Goal: Information Seeking & Learning: Learn about a topic

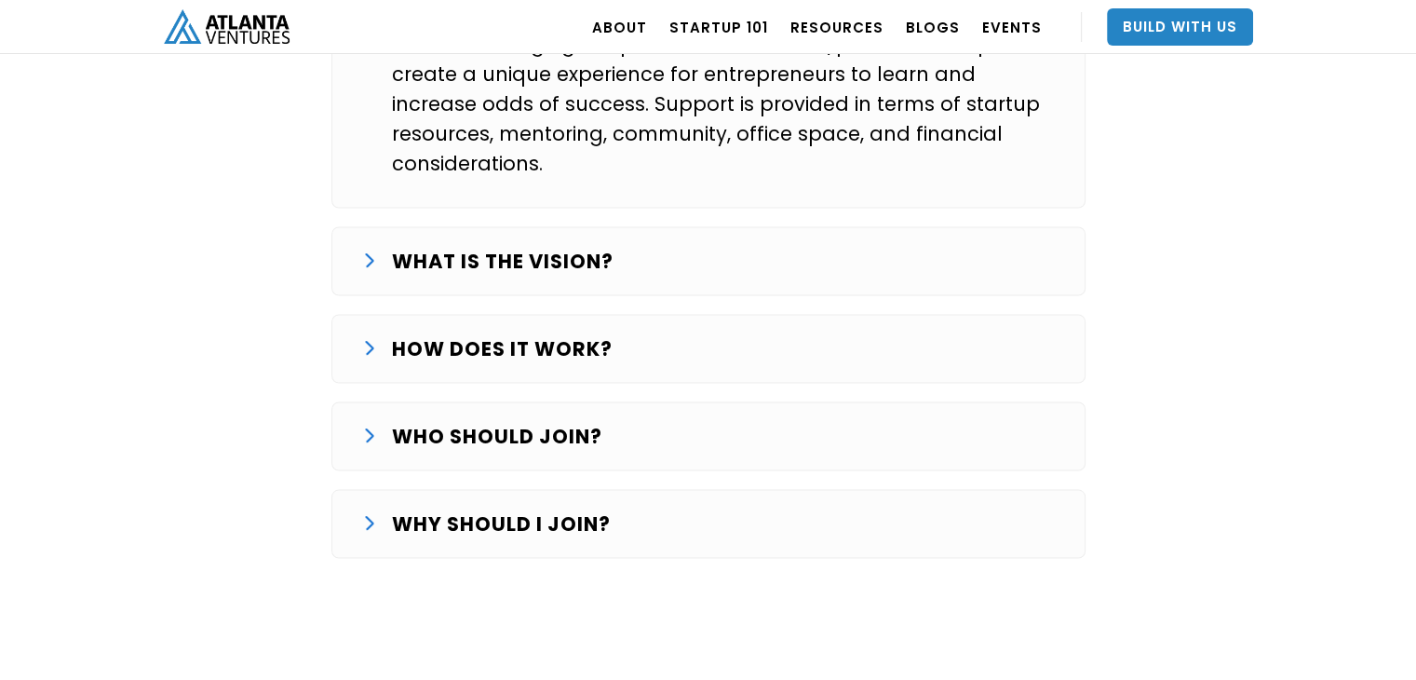
scroll to position [3289, 0]
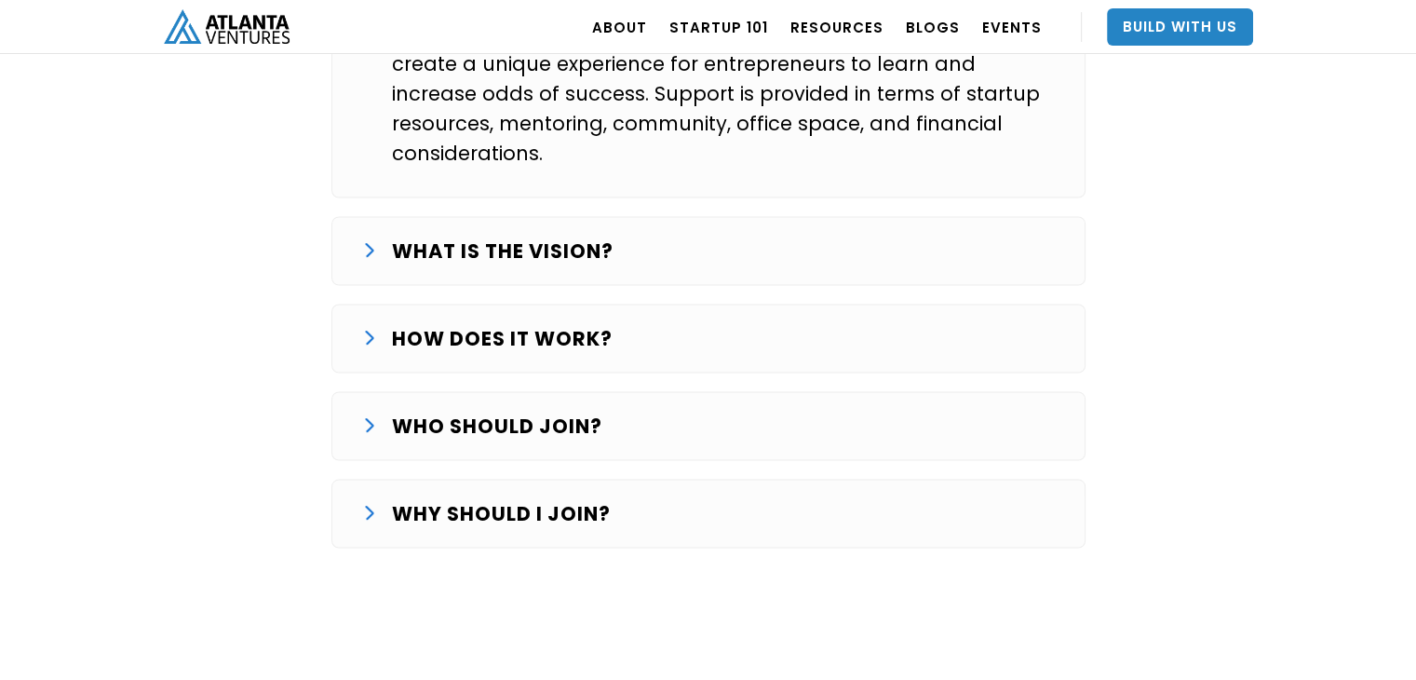
click at [648, 236] on div "WHAT IS THE VISION?" at bounding box center [708, 251] width 693 height 30
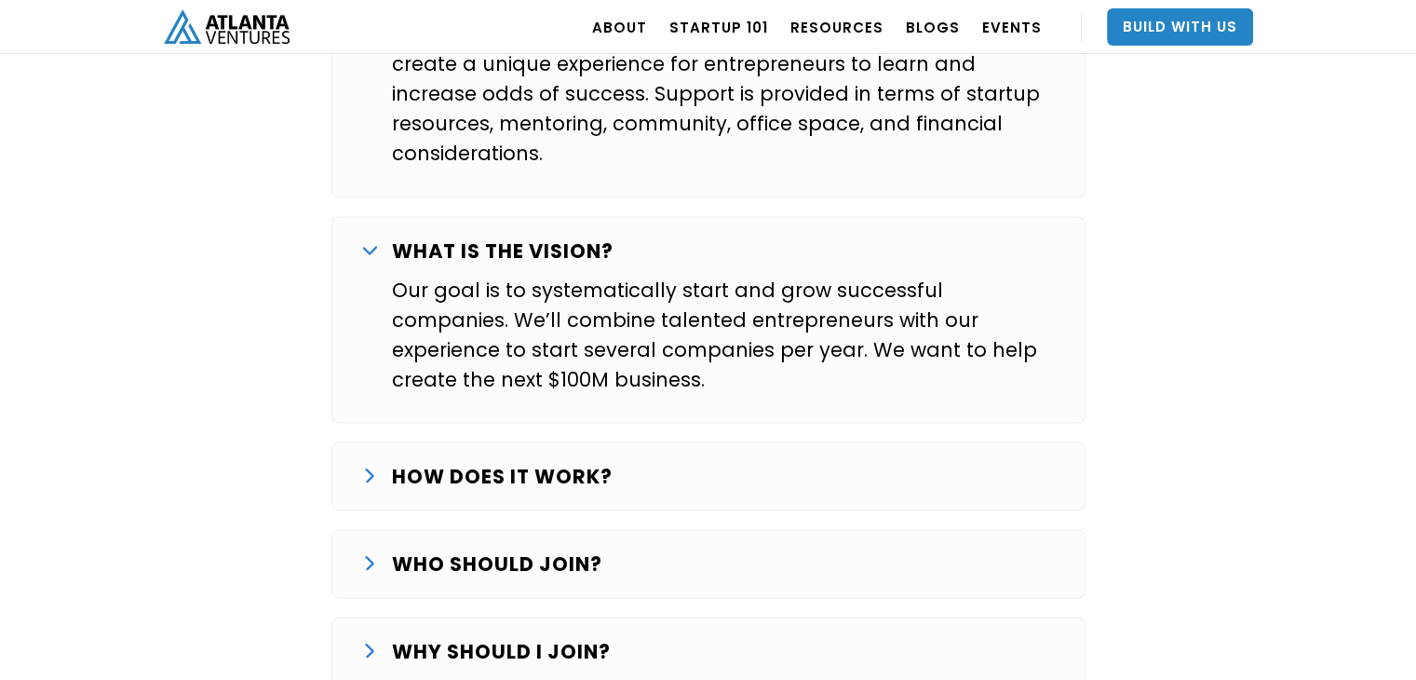
click at [695, 461] on div "HOW DOES IT WORK?" at bounding box center [708, 476] width 693 height 30
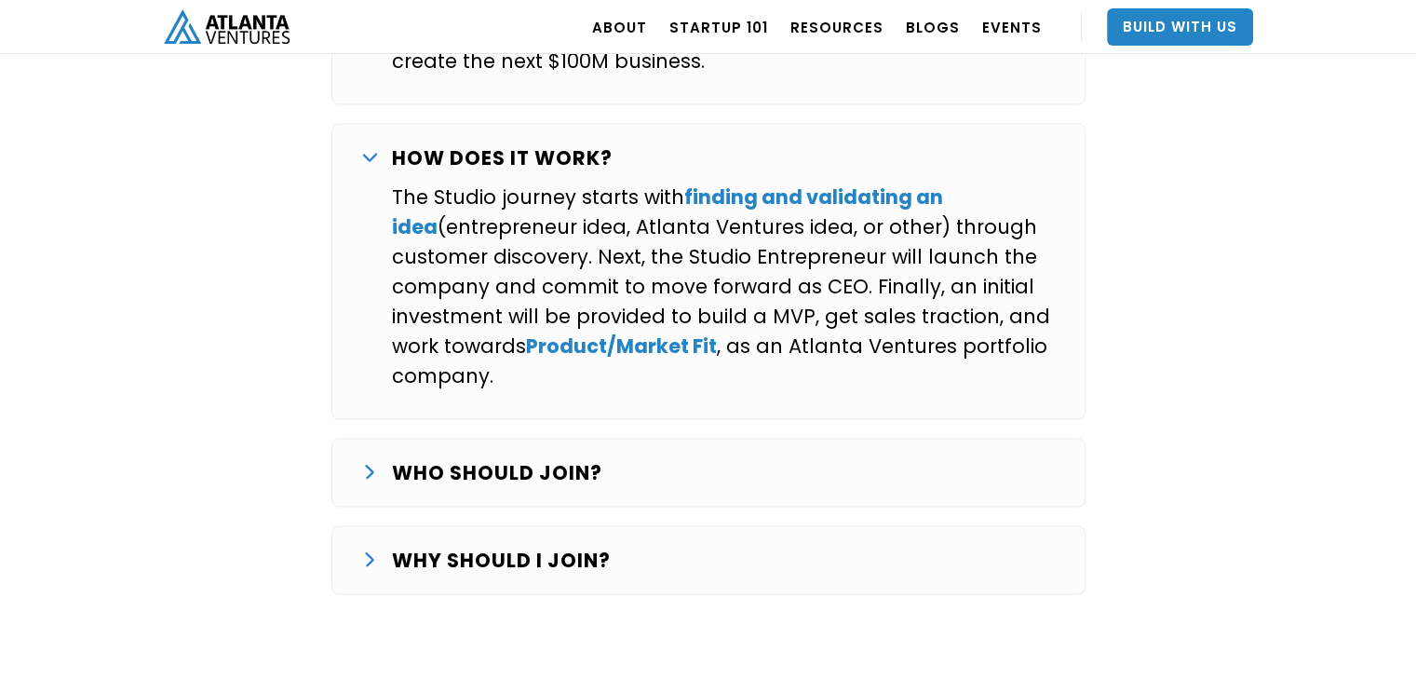
scroll to position [3631, 0]
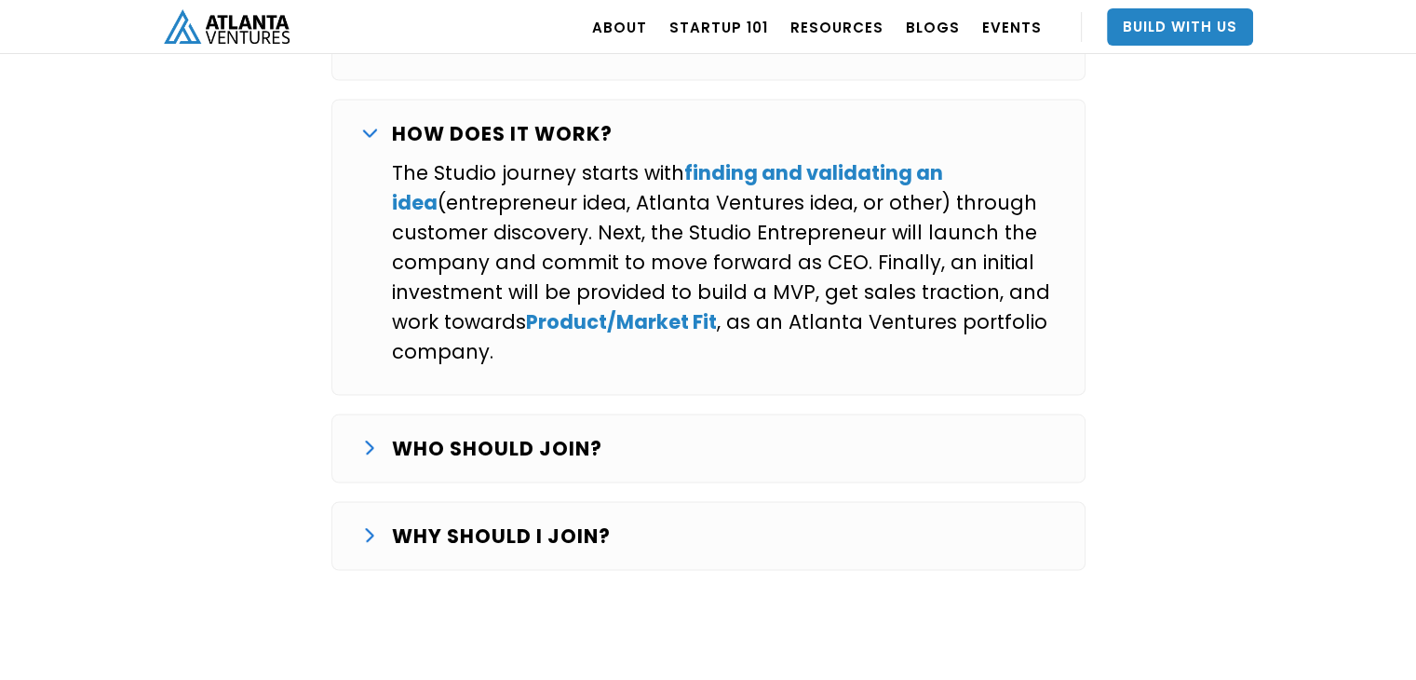
click at [631, 434] on div "WHO SHOULD JOIN?" at bounding box center [708, 449] width 693 height 30
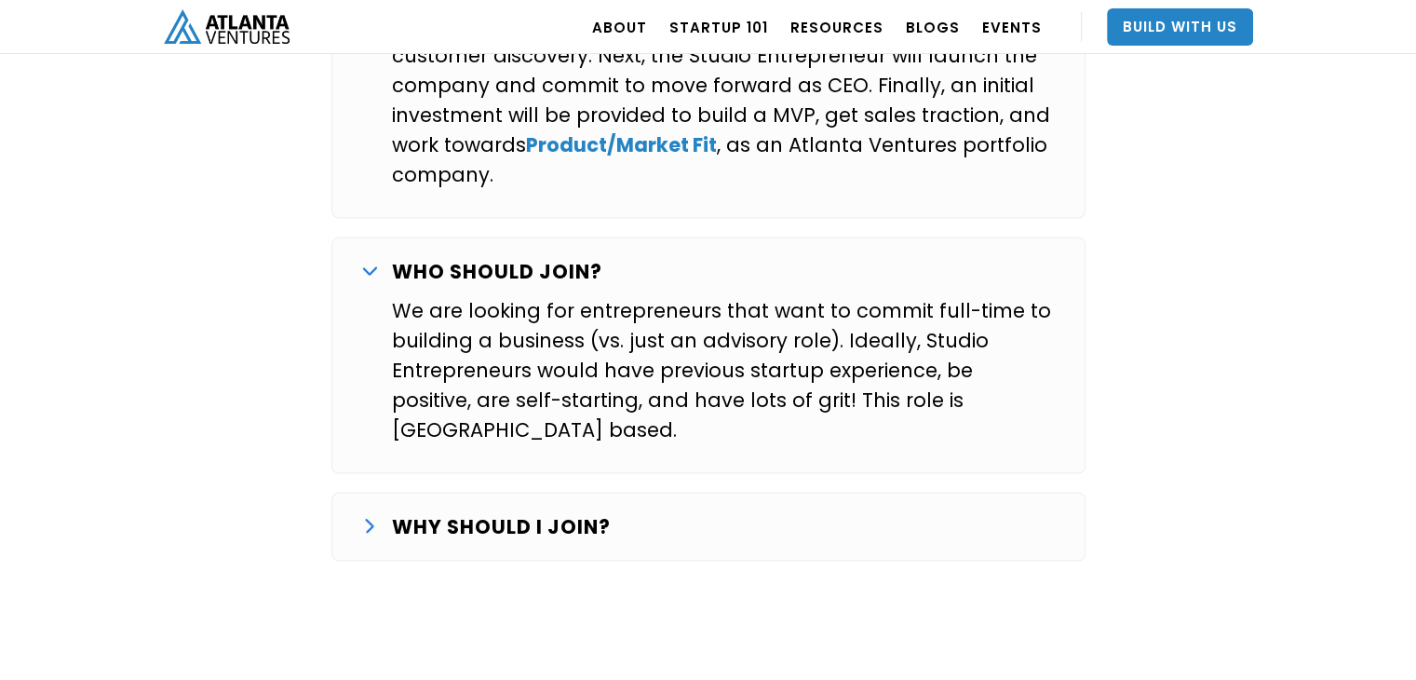
scroll to position [3817, 0]
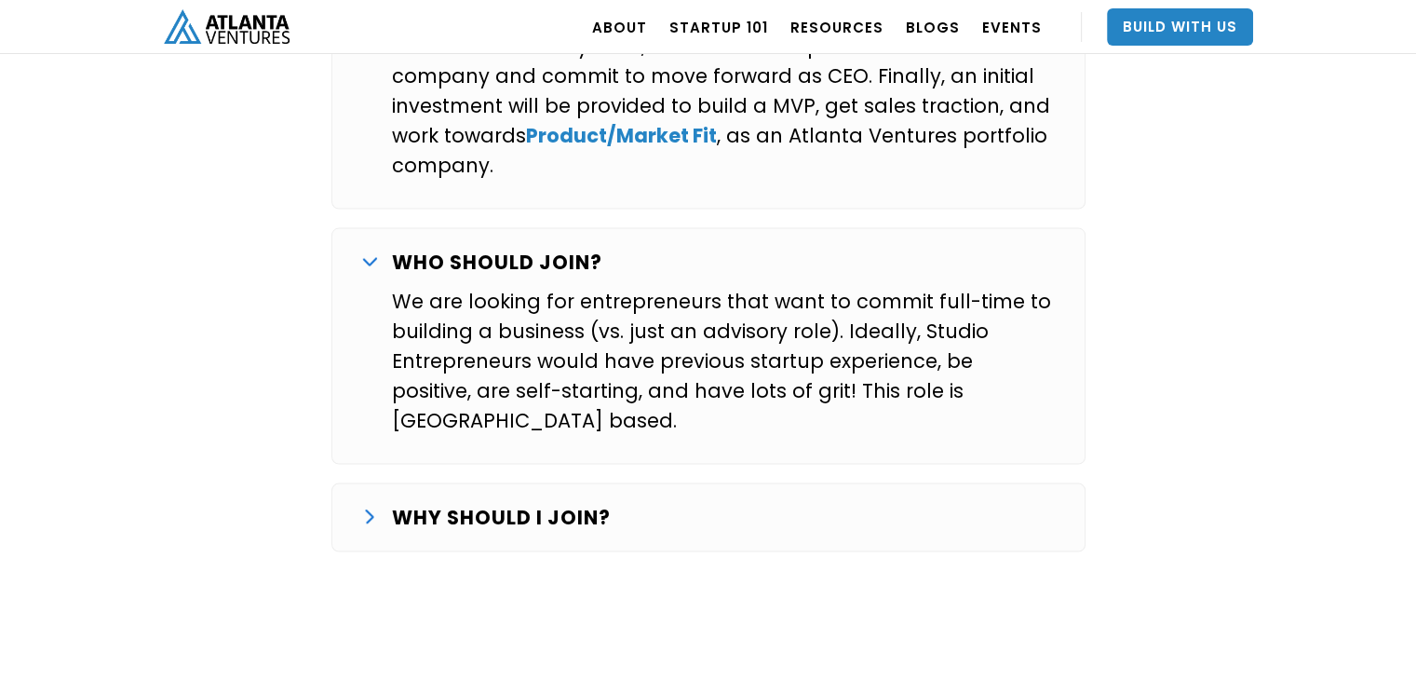
click at [625, 503] on div "WHY SHOULD I JOIN?" at bounding box center [708, 518] width 693 height 30
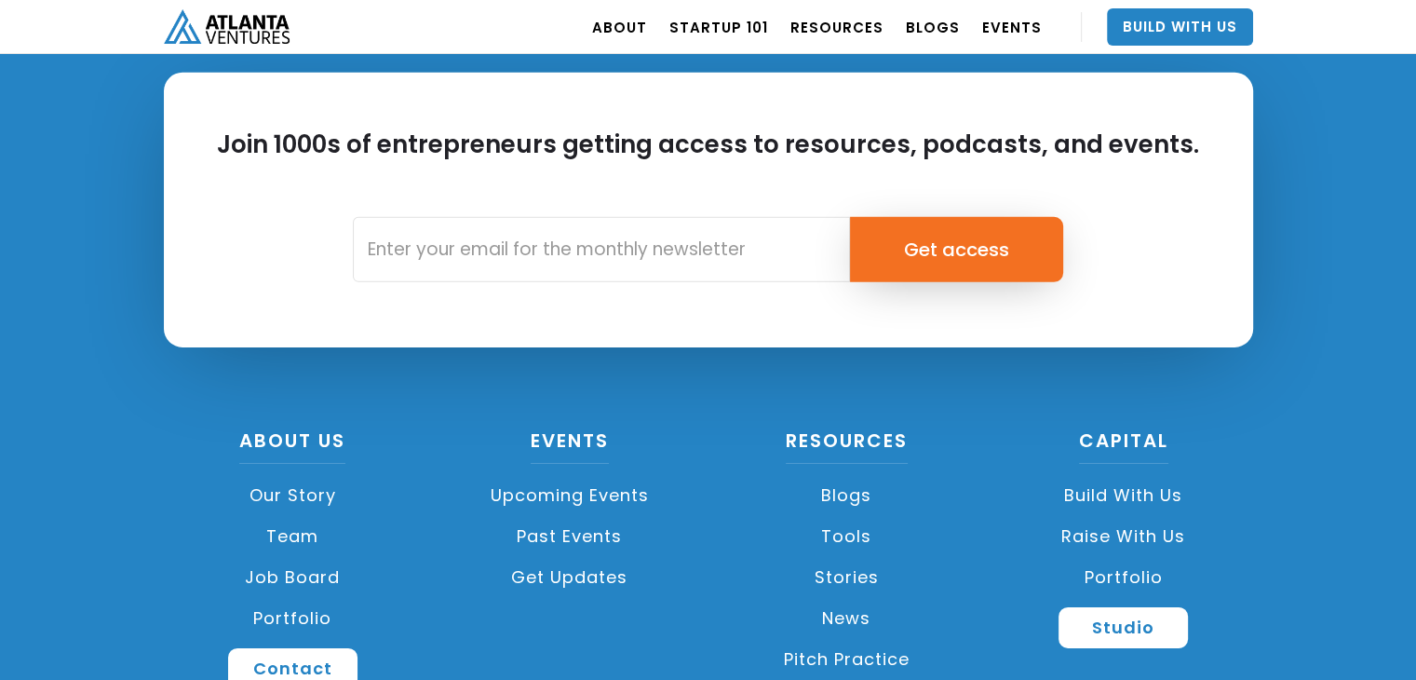
scroll to position [5927, 0]
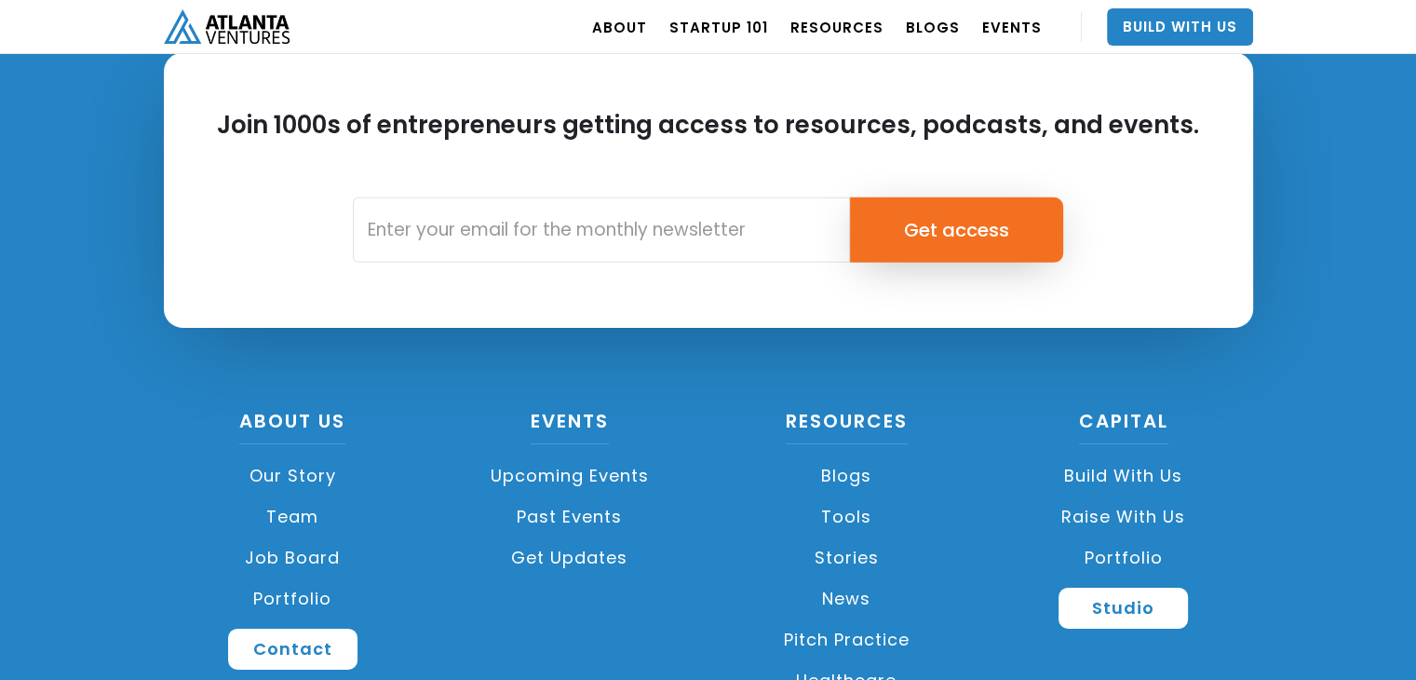
click at [302, 496] on link "Team" at bounding box center [293, 516] width 259 height 41
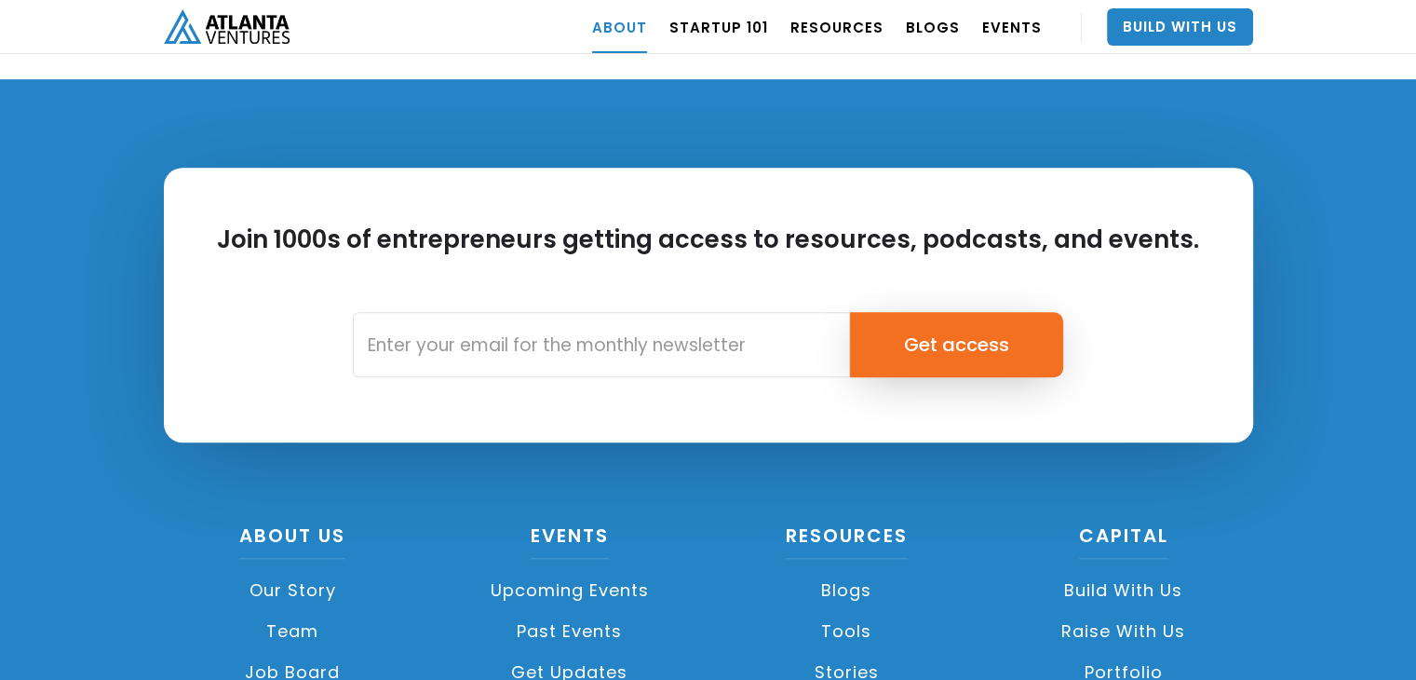
scroll to position [8332, 0]
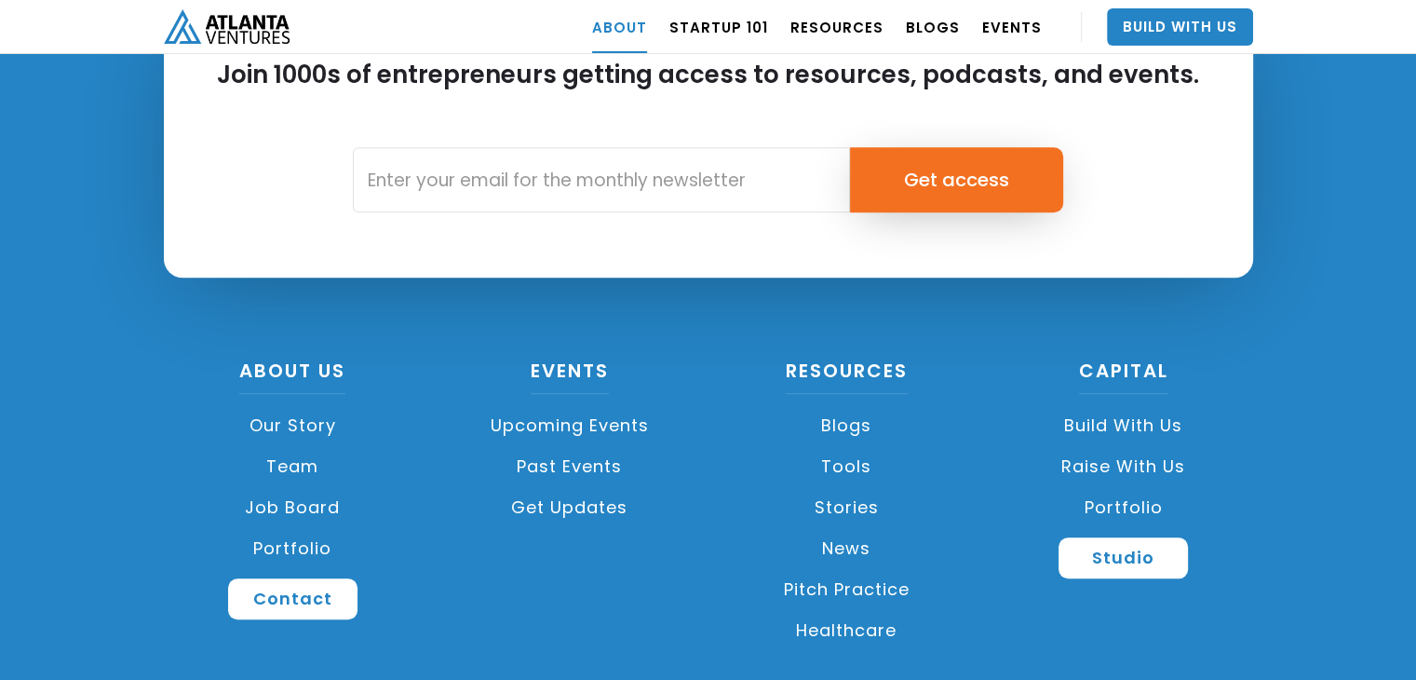
click at [577, 405] on link "Upcoming Events" at bounding box center [569, 425] width 259 height 41
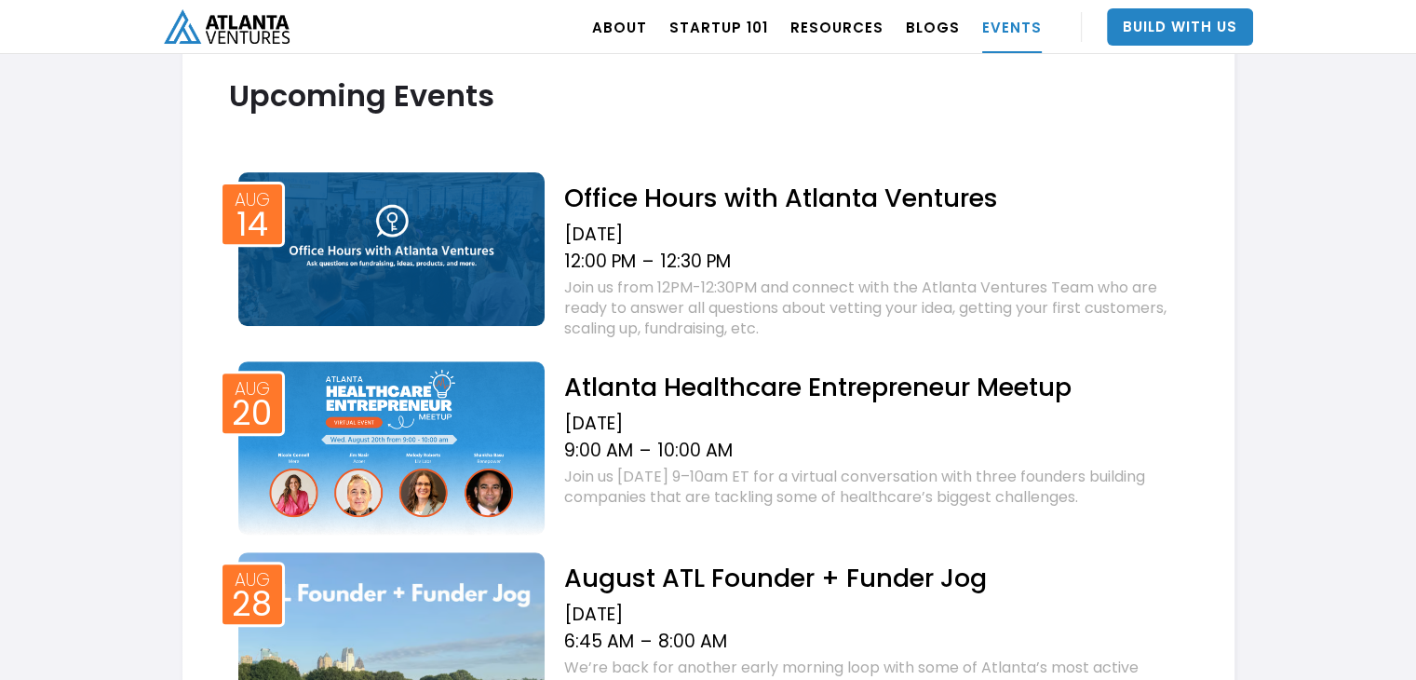
scroll to position [696, 0]
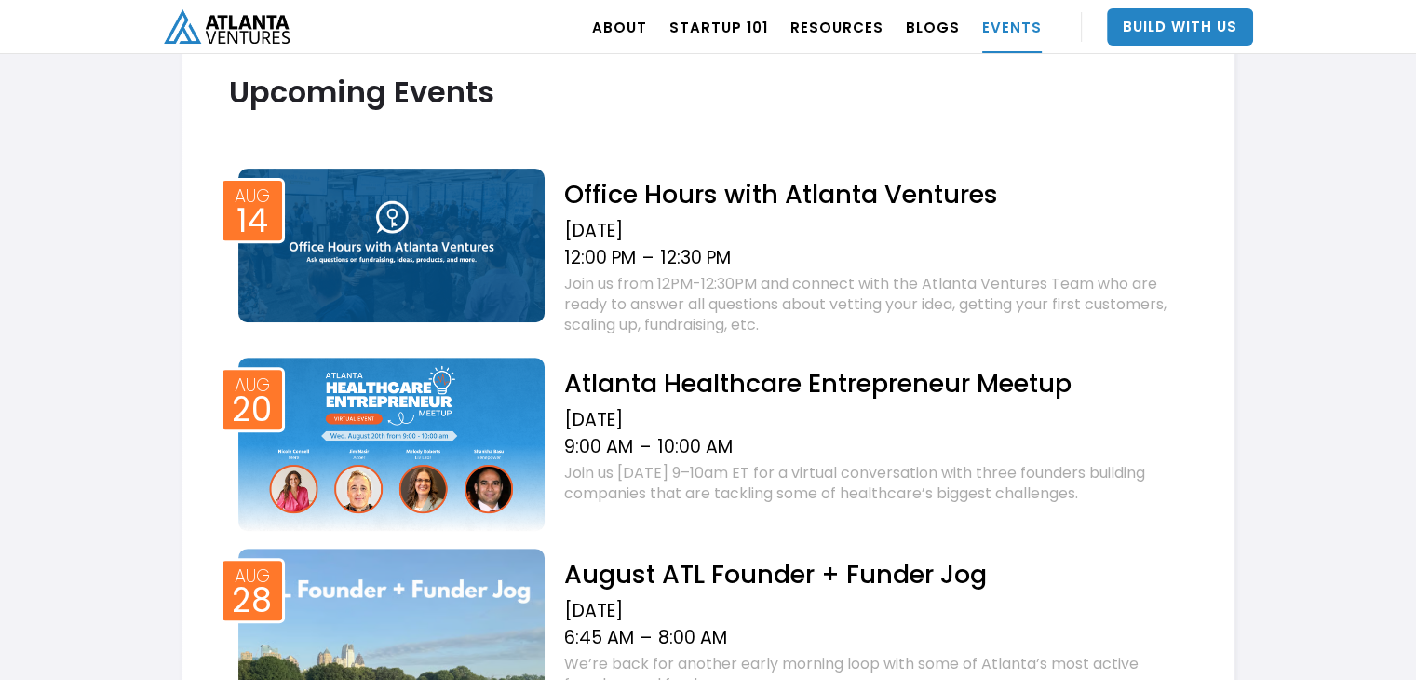
click at [200, 17] on img "home" at bounding box center [227, 26] width 126 height 34
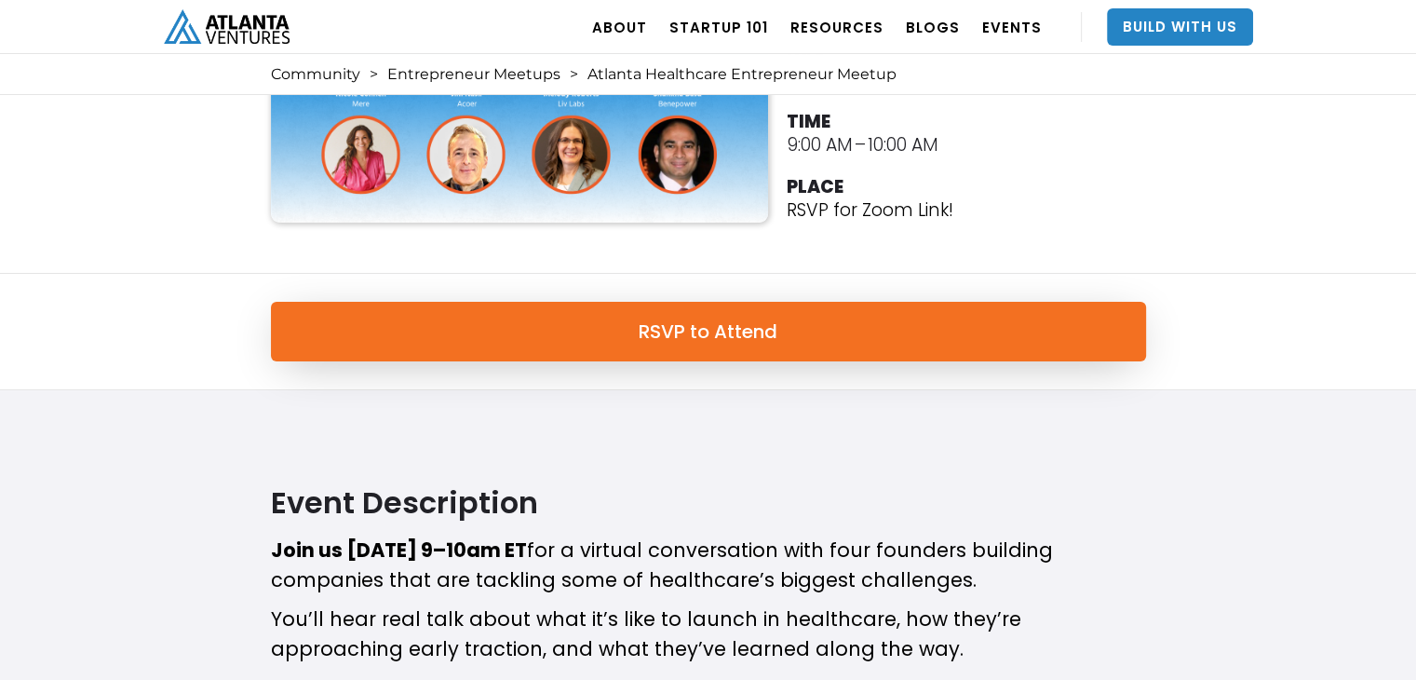
scroll to position [124, 0]
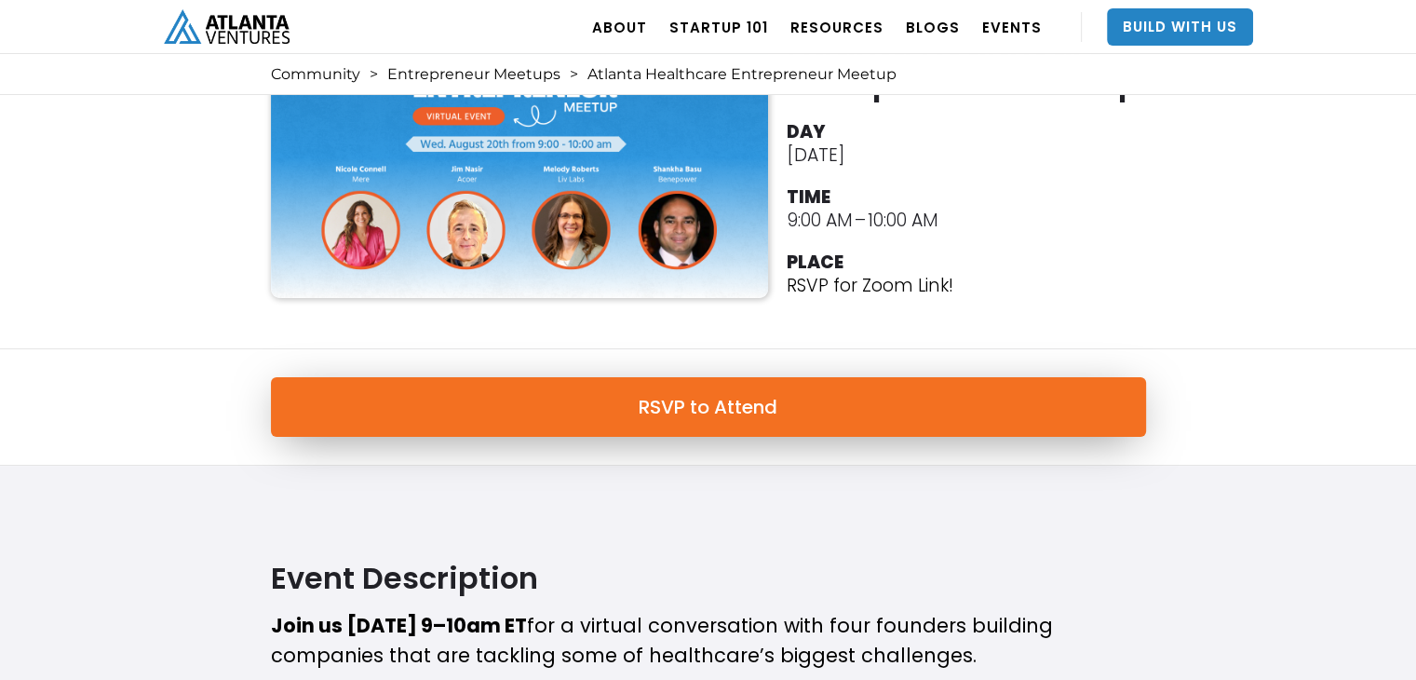
click at [857, 414] on link "RSVP to Attend" at bounding box center [708, 407] width 875 height 60
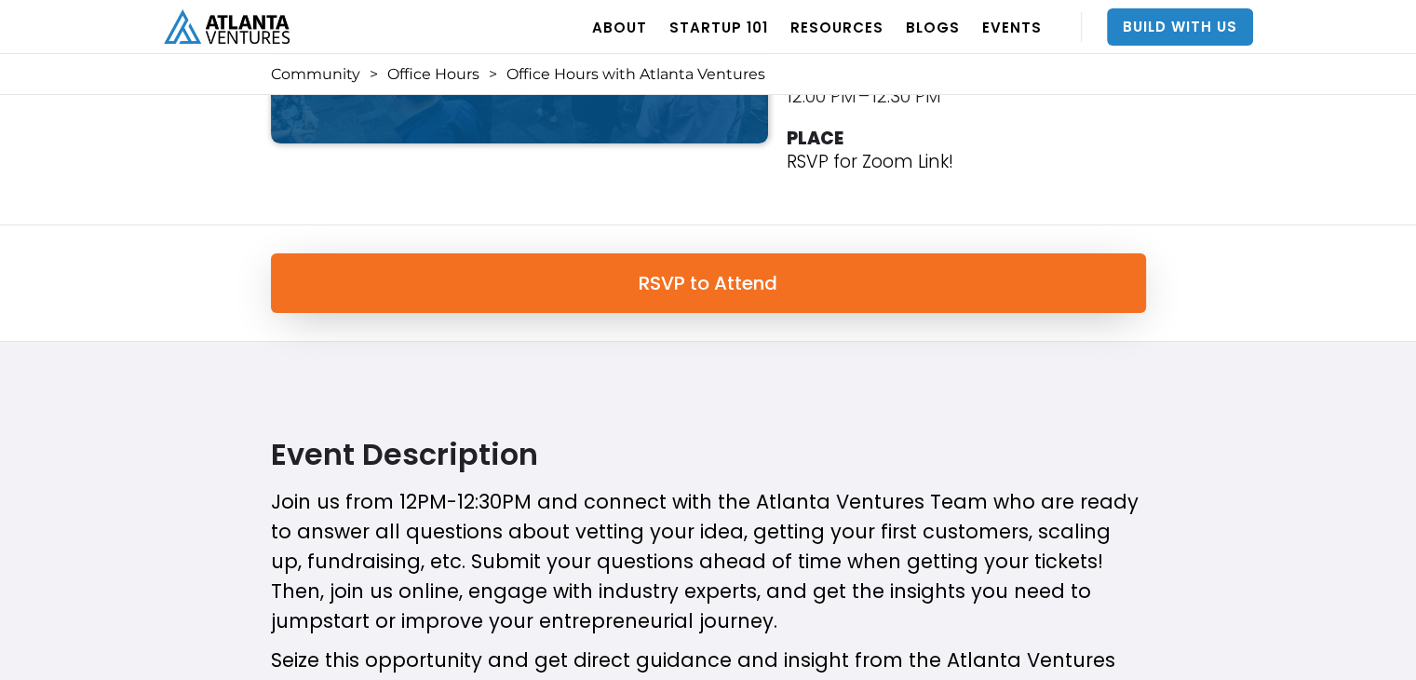
scroll to position [496, 0]
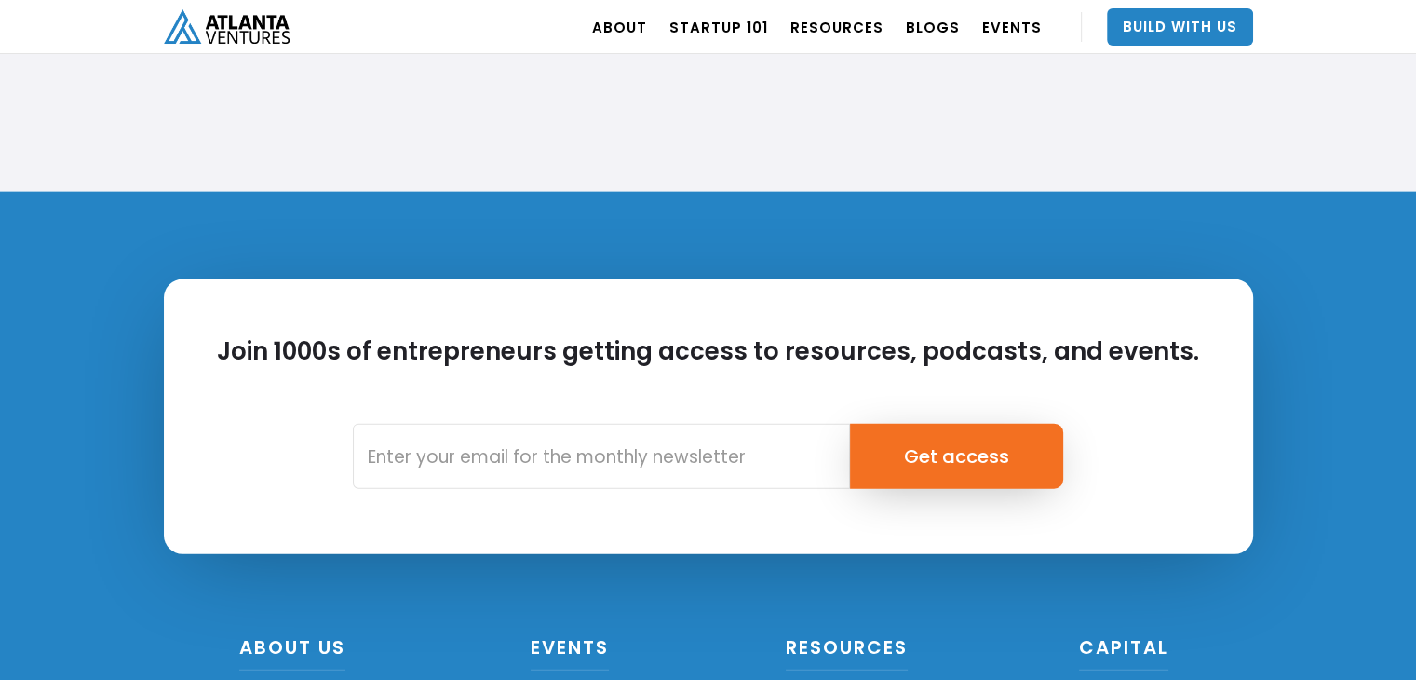
scroll to position [4368, 0]
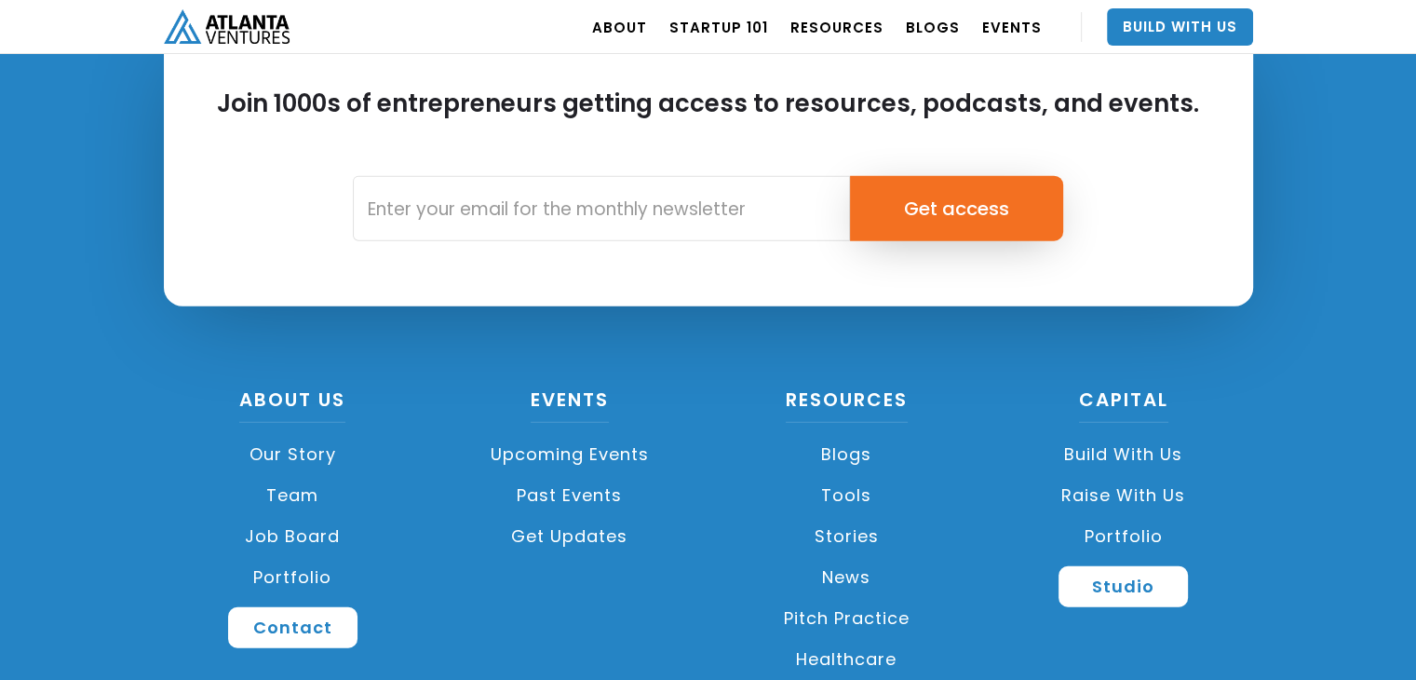
click at [298, 449] on link "Our Story" at bounding box center [293, 454] width 259 height 41
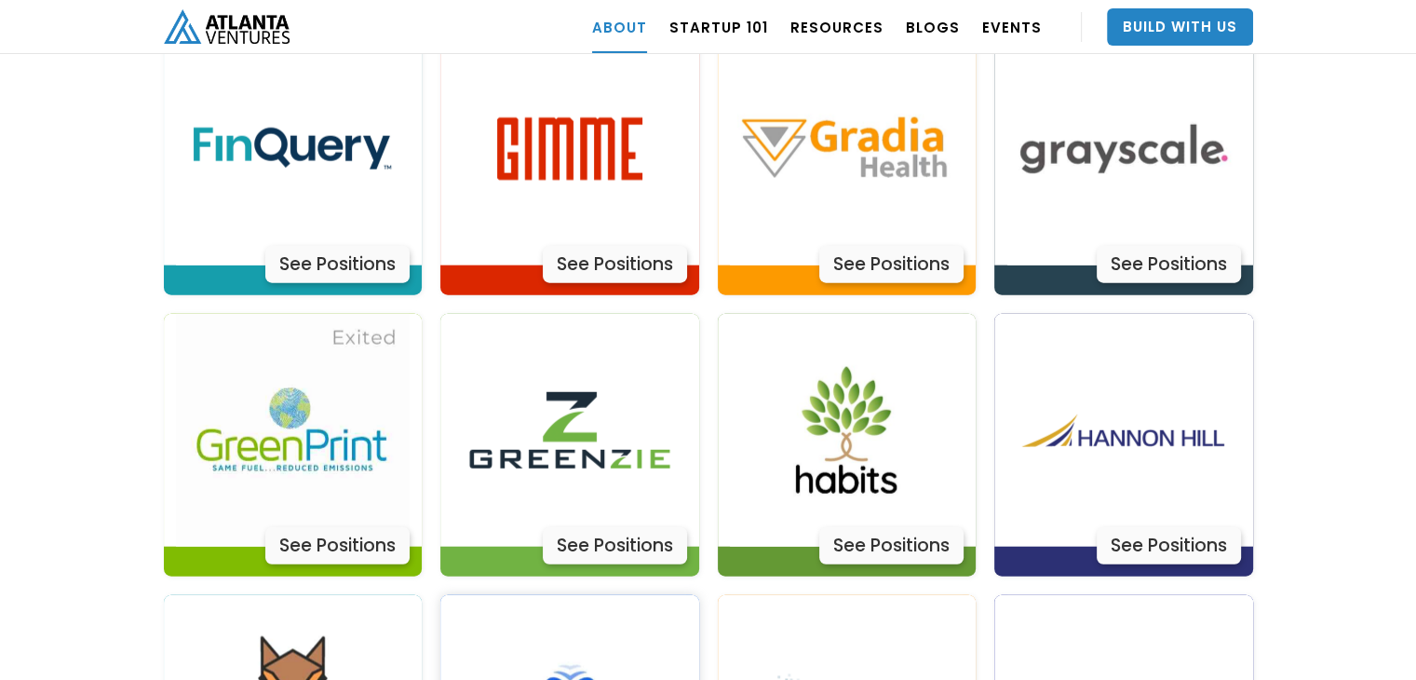
scroll to position [4623, 0]
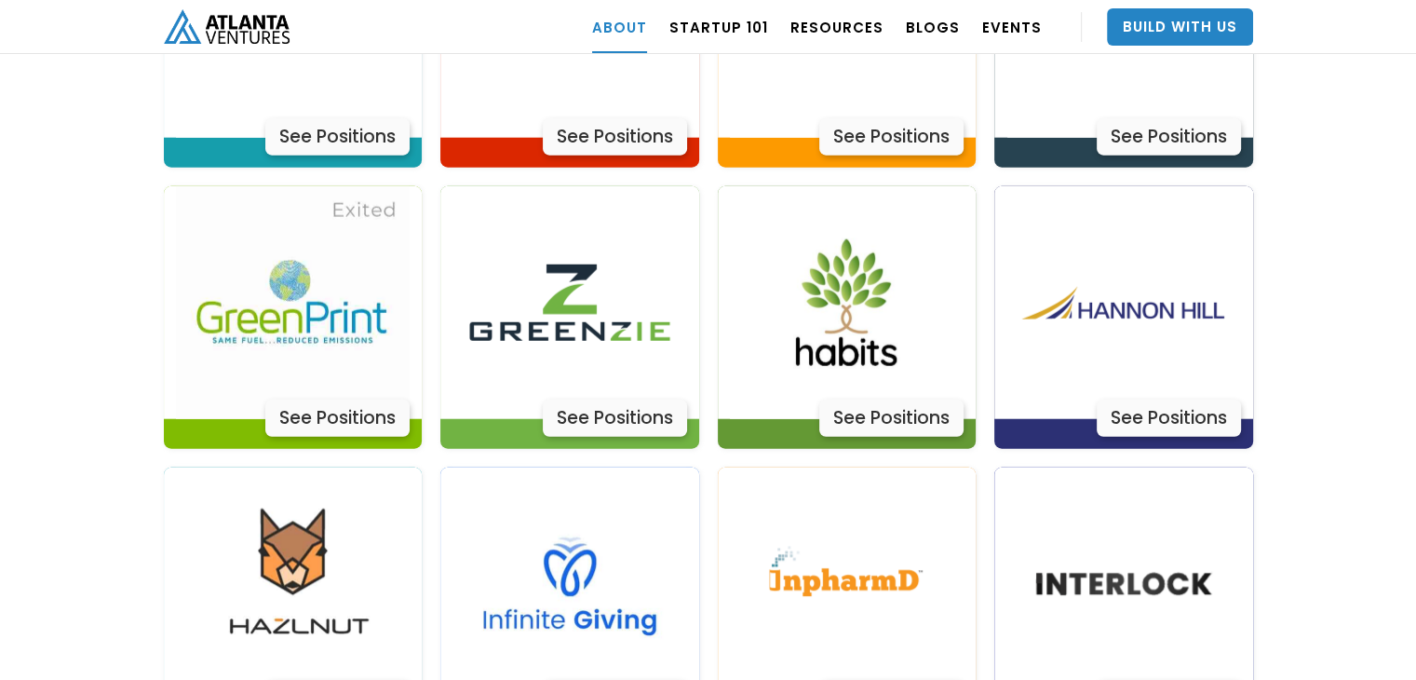
click at [225, 20] on img "home" at bounding box center [227, 26] width 126 height 34
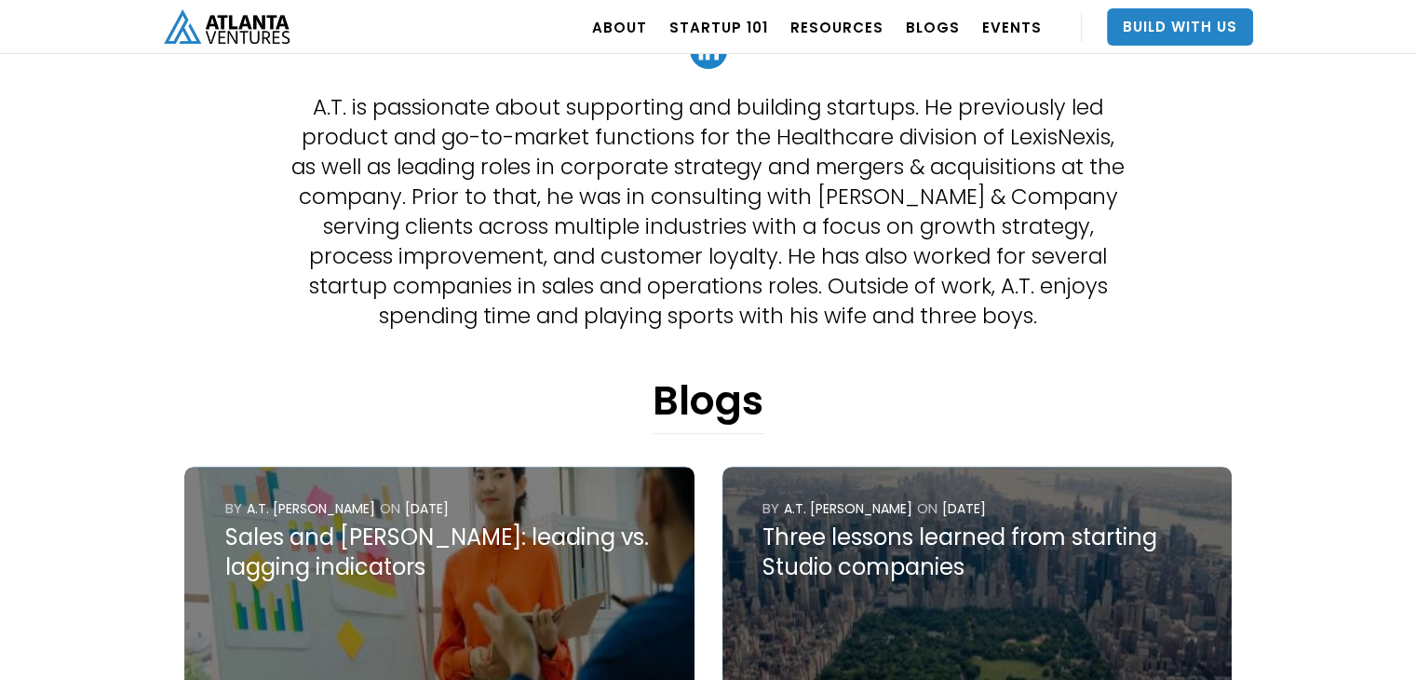
scroll to position [496, 0]
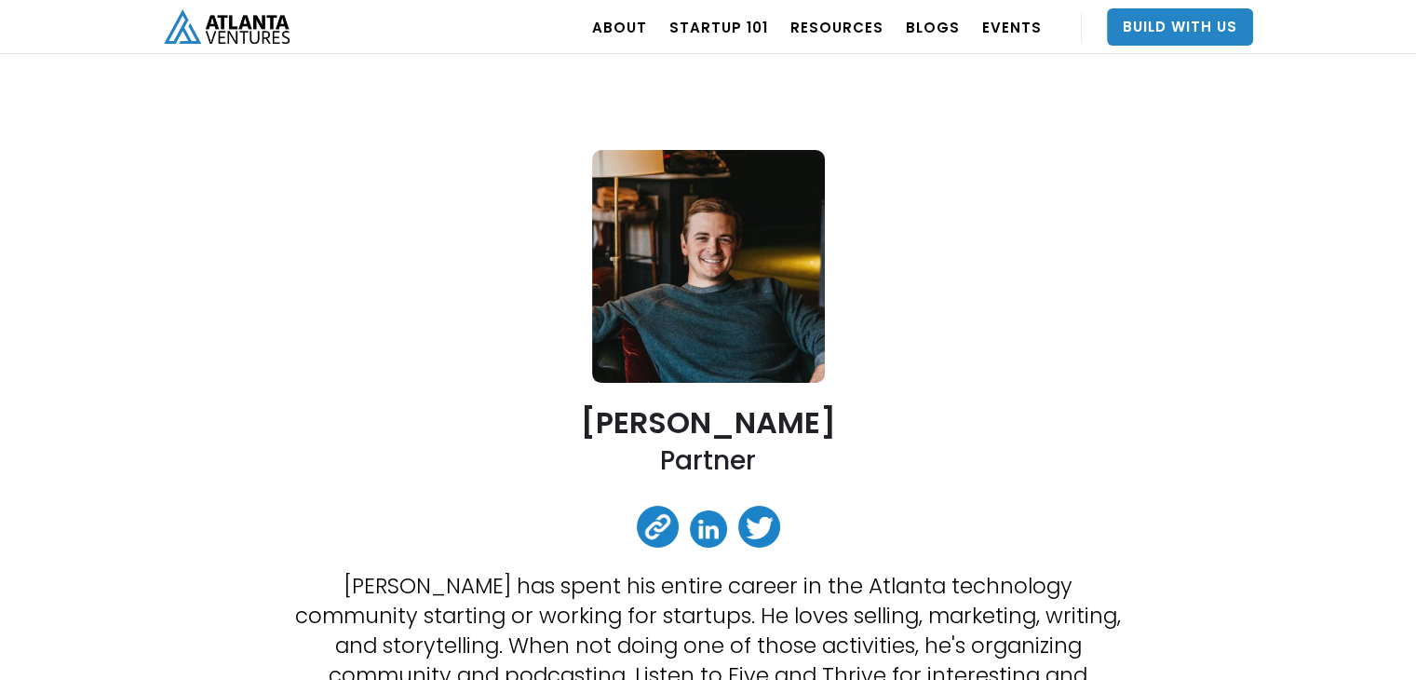
scroll to position [31, 0]
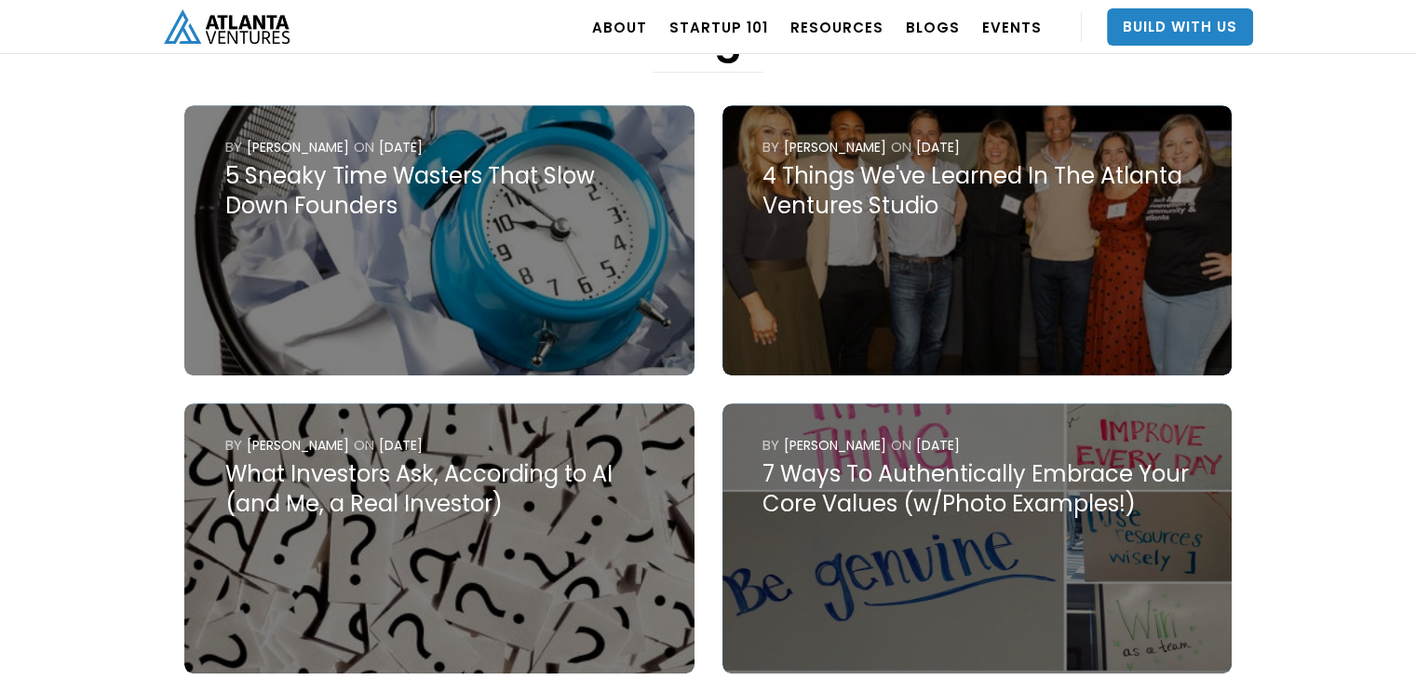
scroll to position [931, 0]
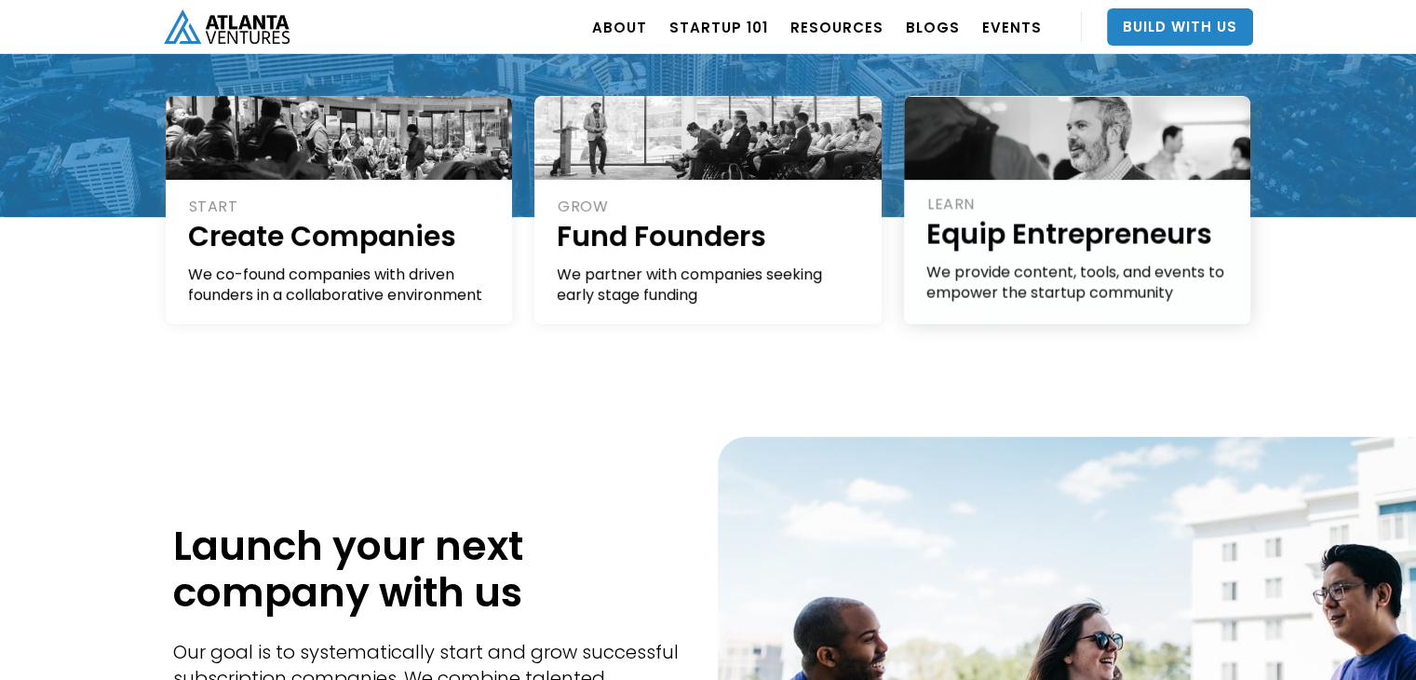
scroll to position [217, 0]
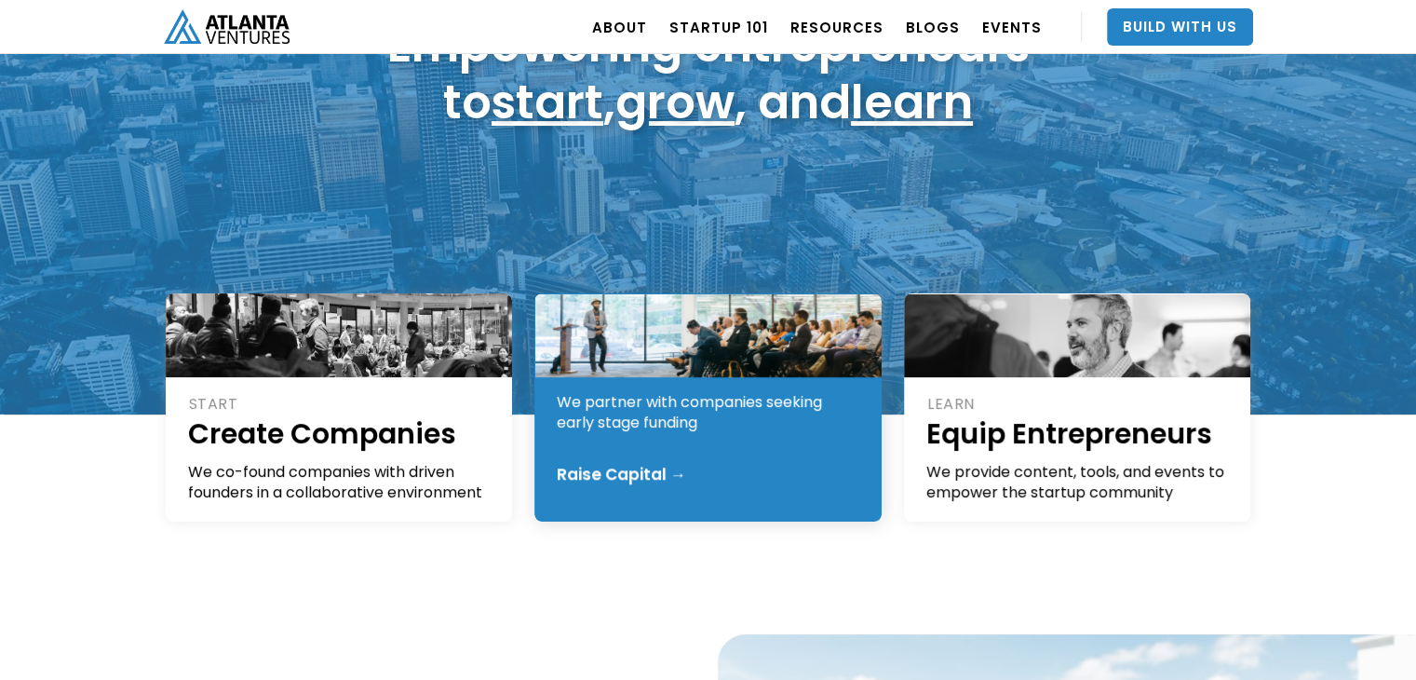
click at [702, 431] on div "We partner with companies seeking early stage funding" at bounding box center [709, 412] width 304 height 41
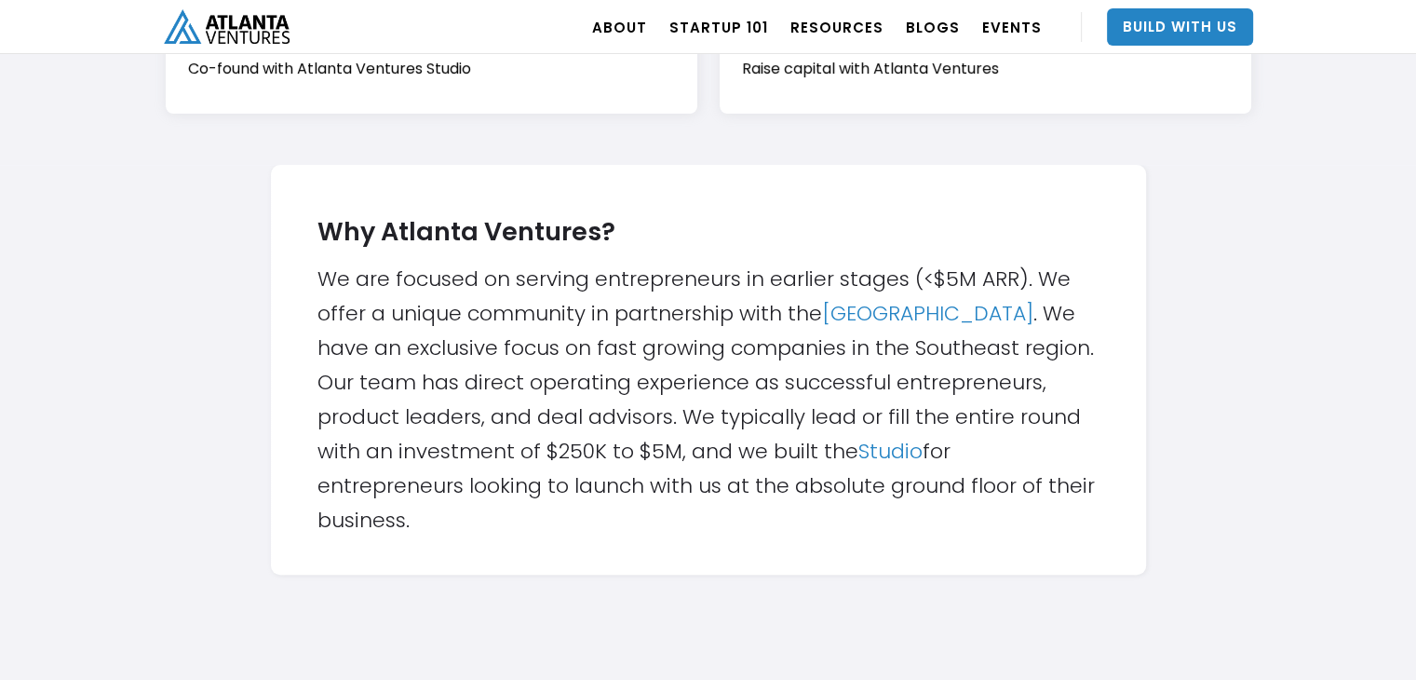
scroll to position [279, 0]
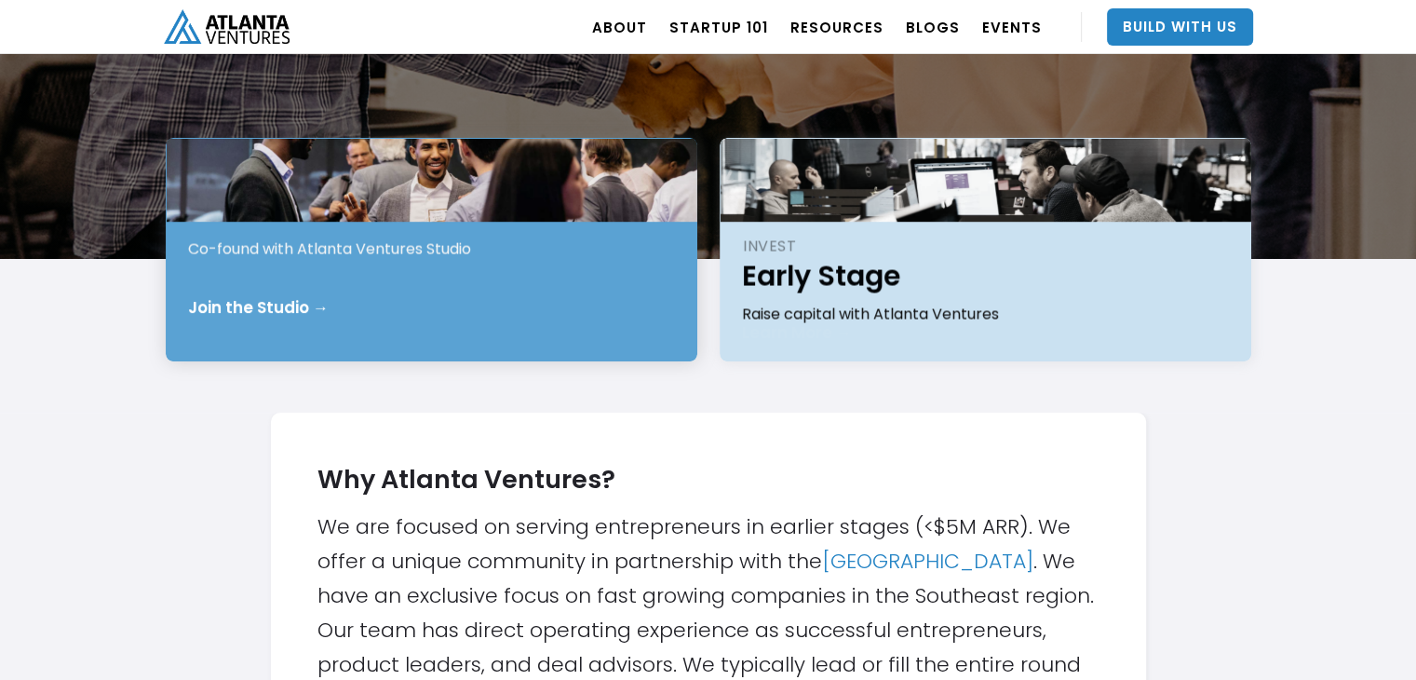
click at [433, 286] on div "START Pre-Idea Co-found with Atlanta Ventures Studio Join the Studio →" at bounding box center [432, 249] width 532 height 223
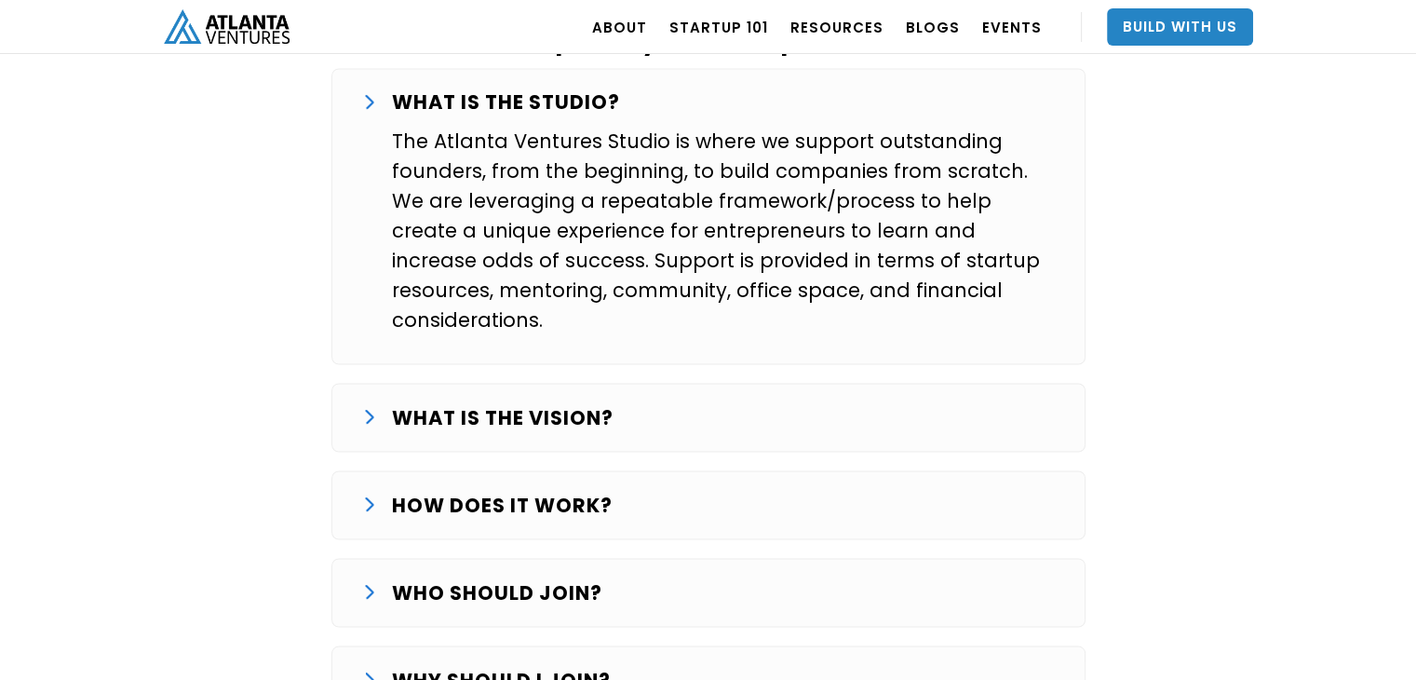
scroll to position [3134, 0]
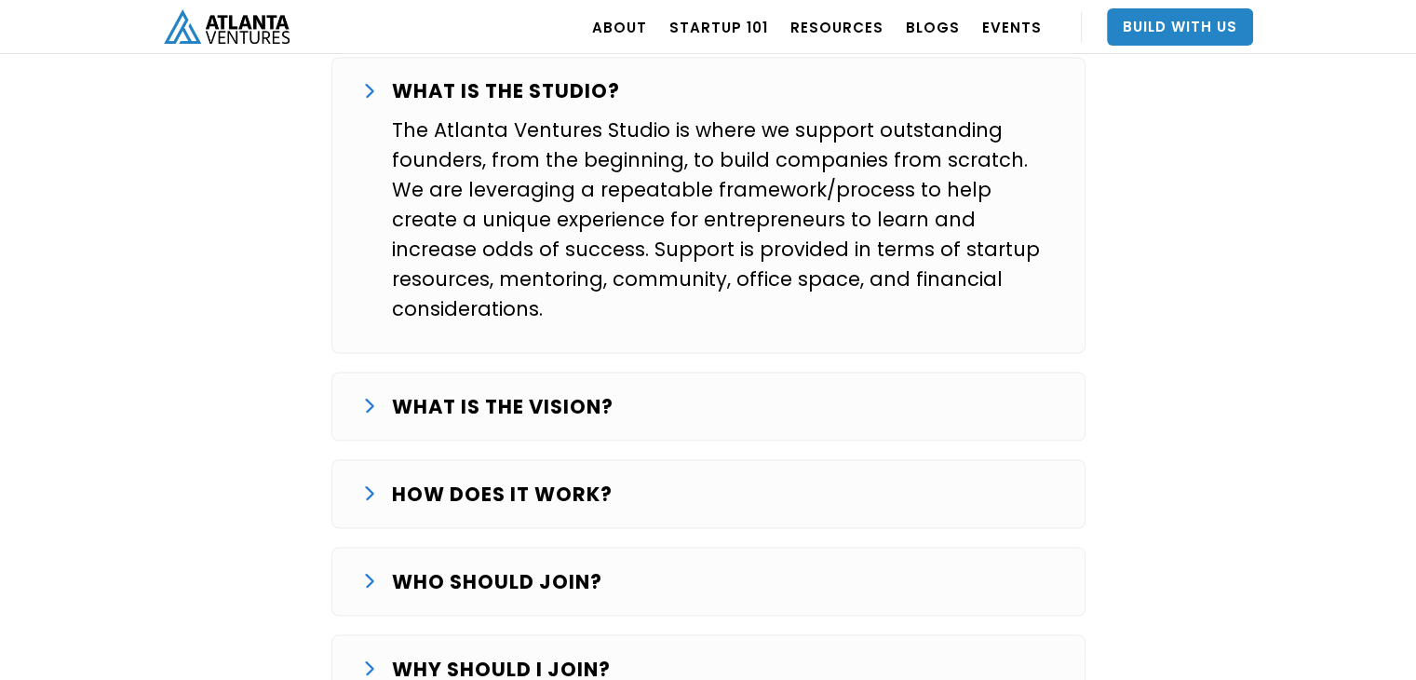
click at [652, 479] on div "HOW DOES IT WORK?" at bounding box center [708, 494] width 693 height 30
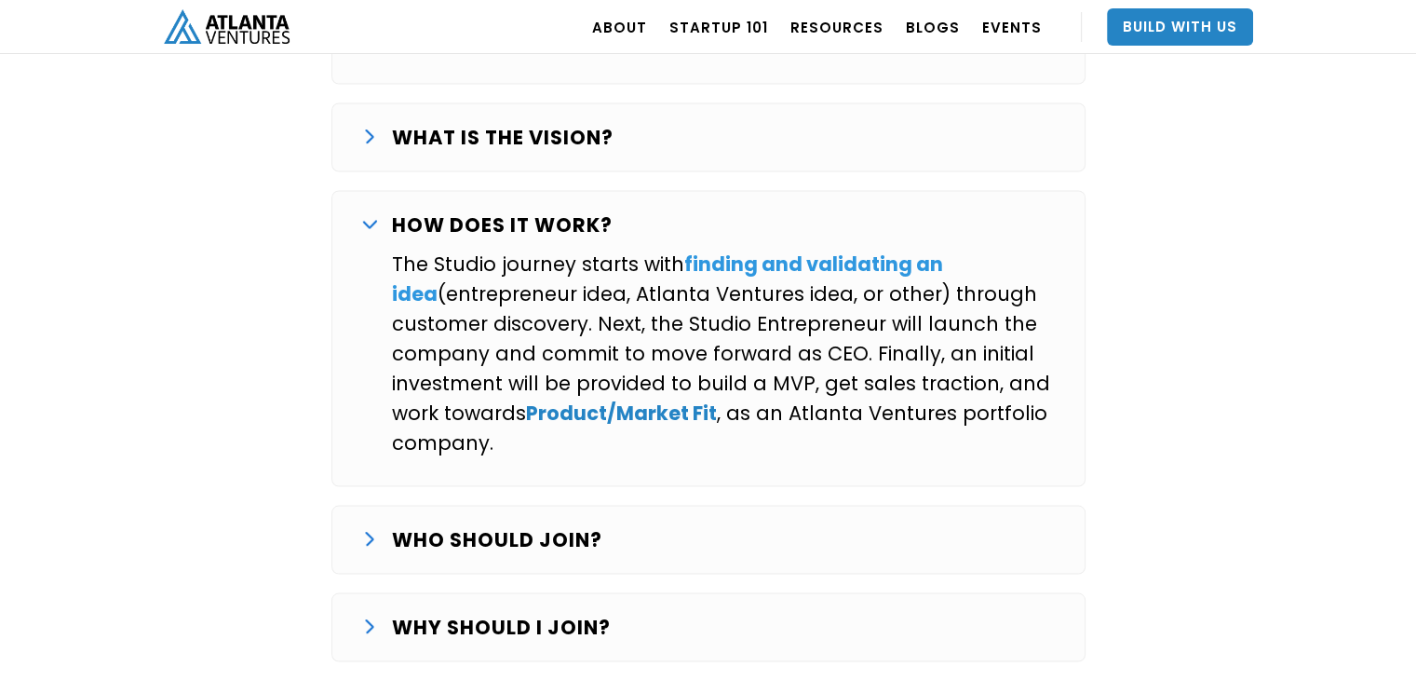
scroll to position [3413, 0]
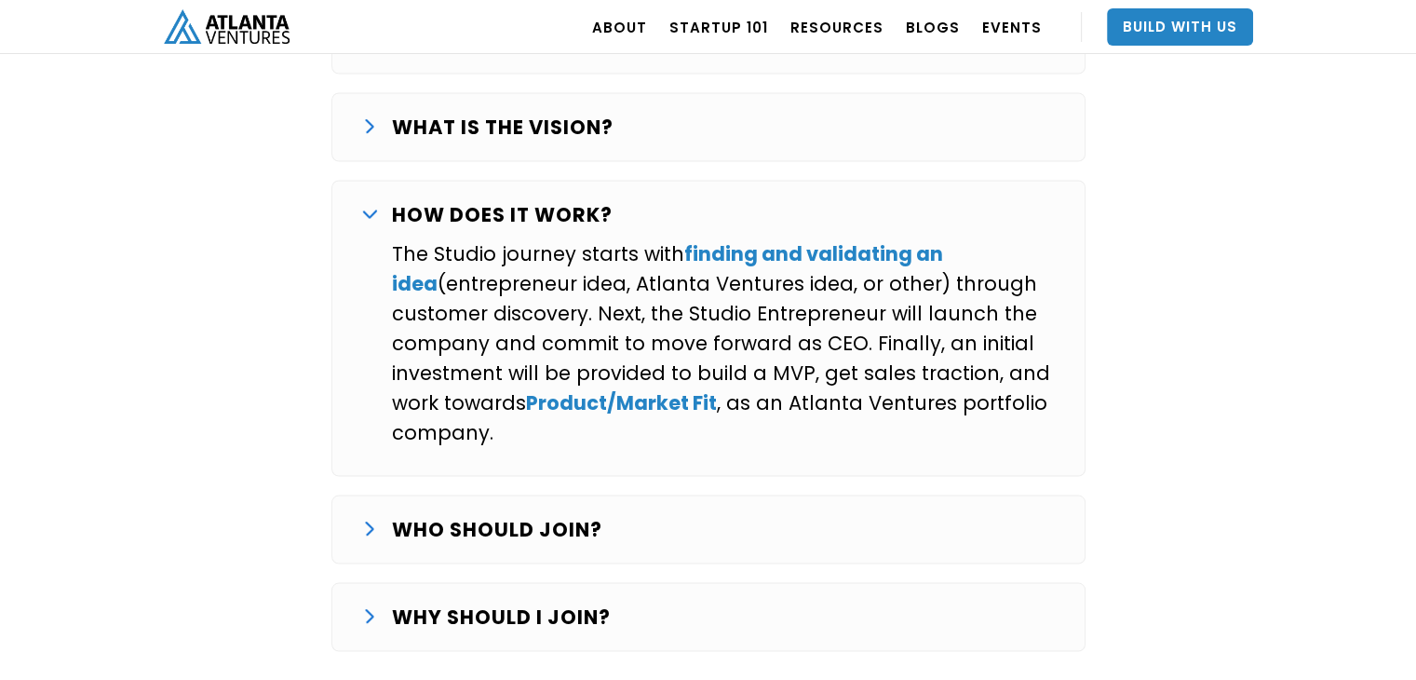
click at [758, 514] on div "WHO SHOULD JOIN?" at bounding box center [708, 529] width 693 height 30
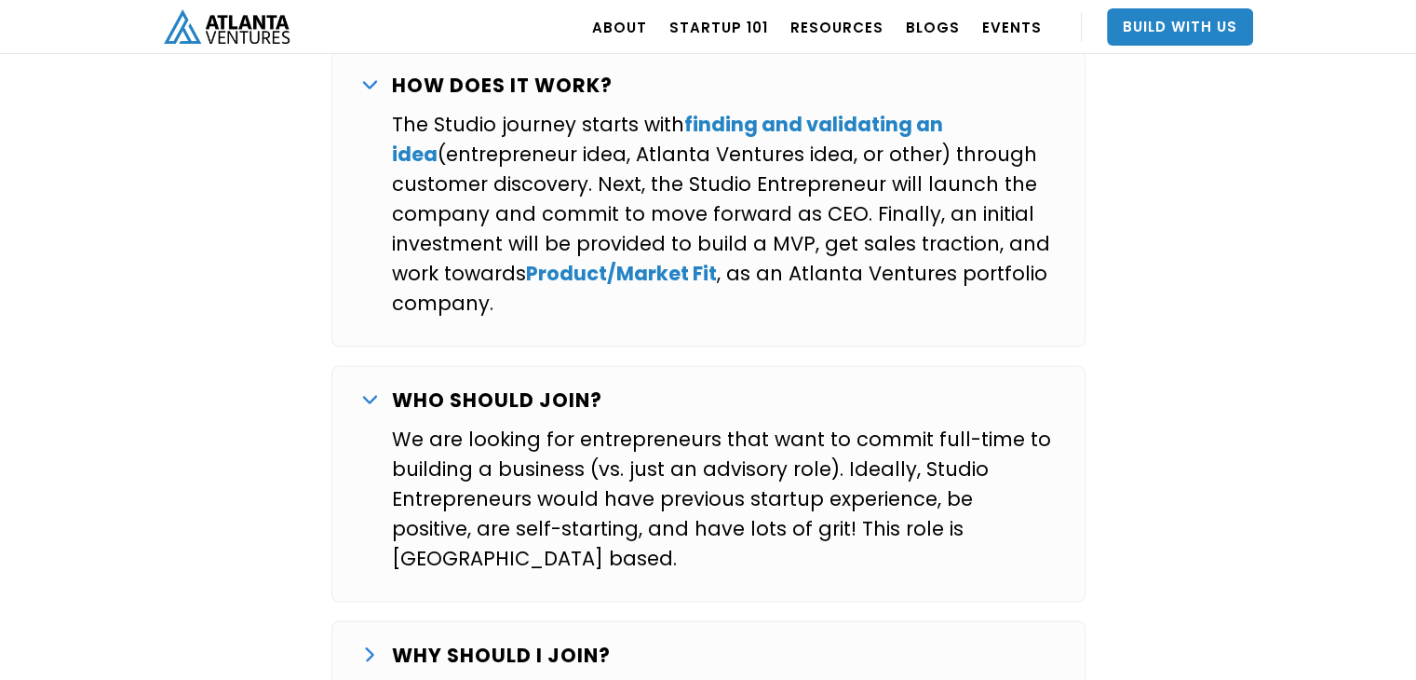
scroll to position [3569, 0]
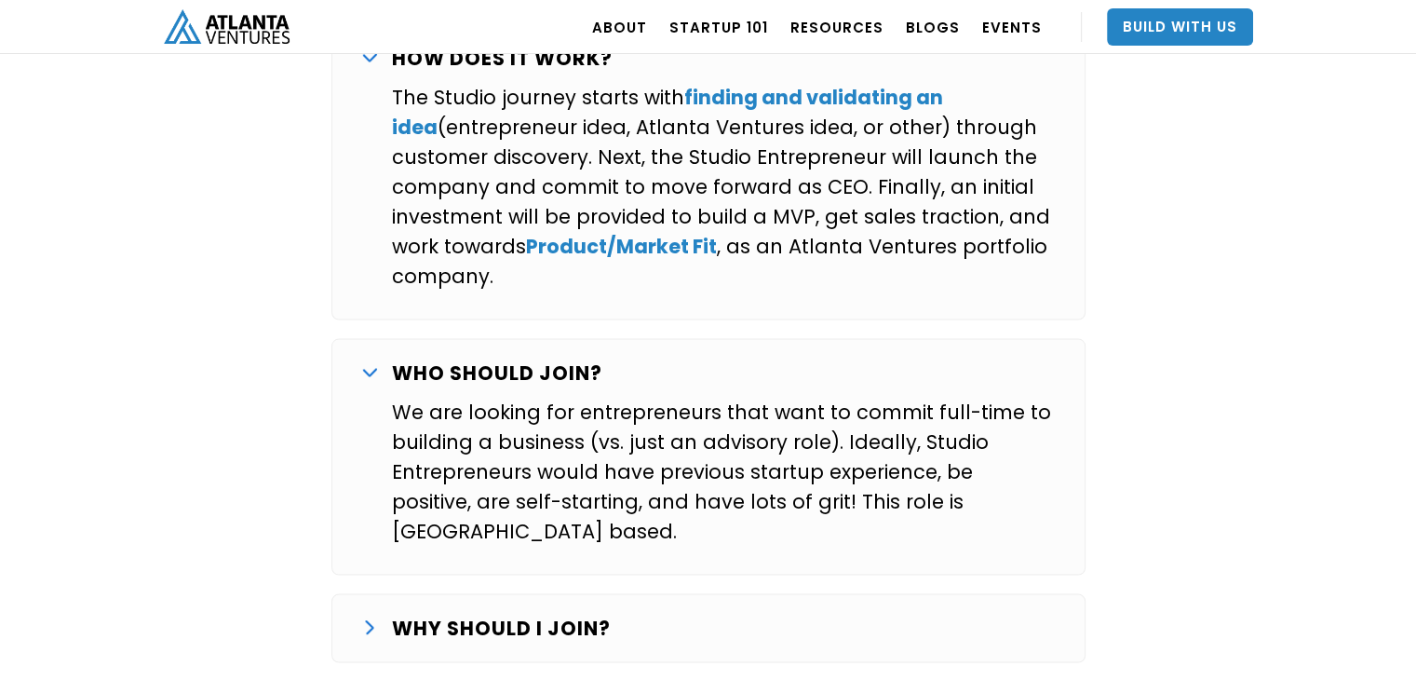
click at [688, 614] on div "WHY SHOULD I JOIN?" at bounding box center [708, 629] width 693 height 30
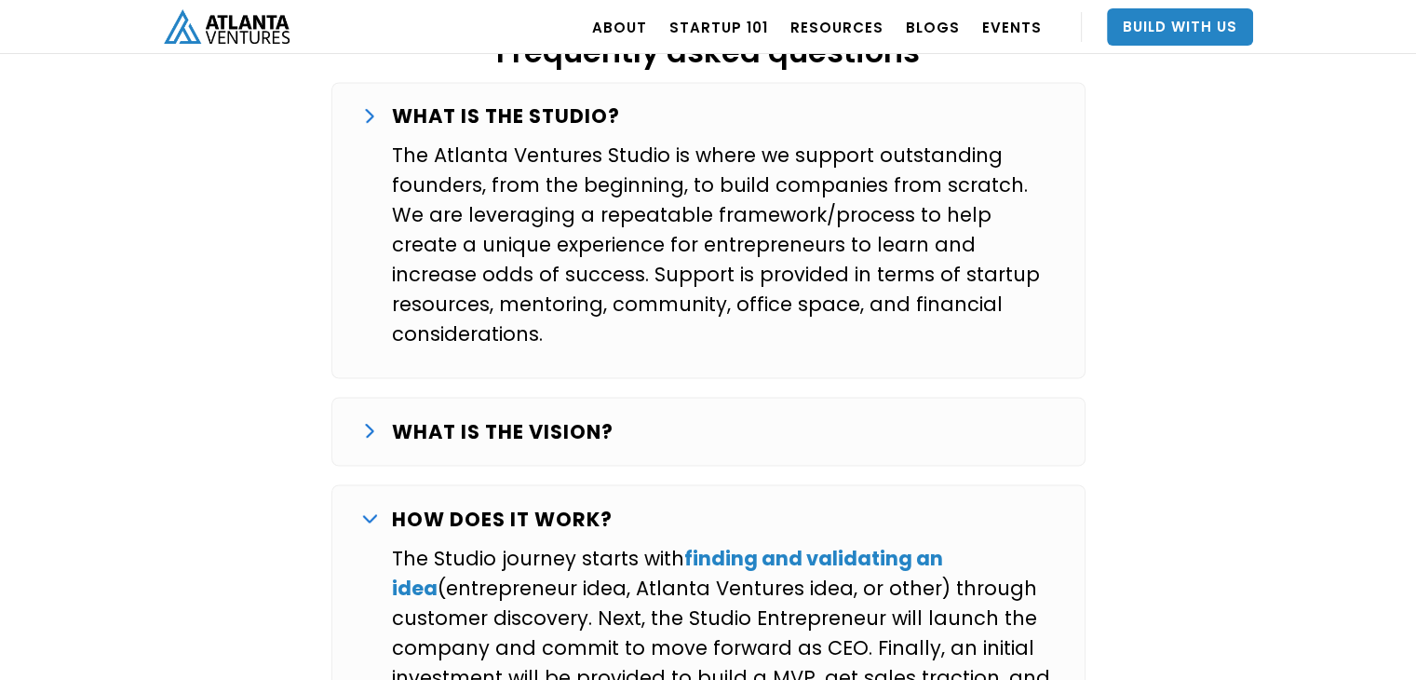
scroll to position [3103, 0]
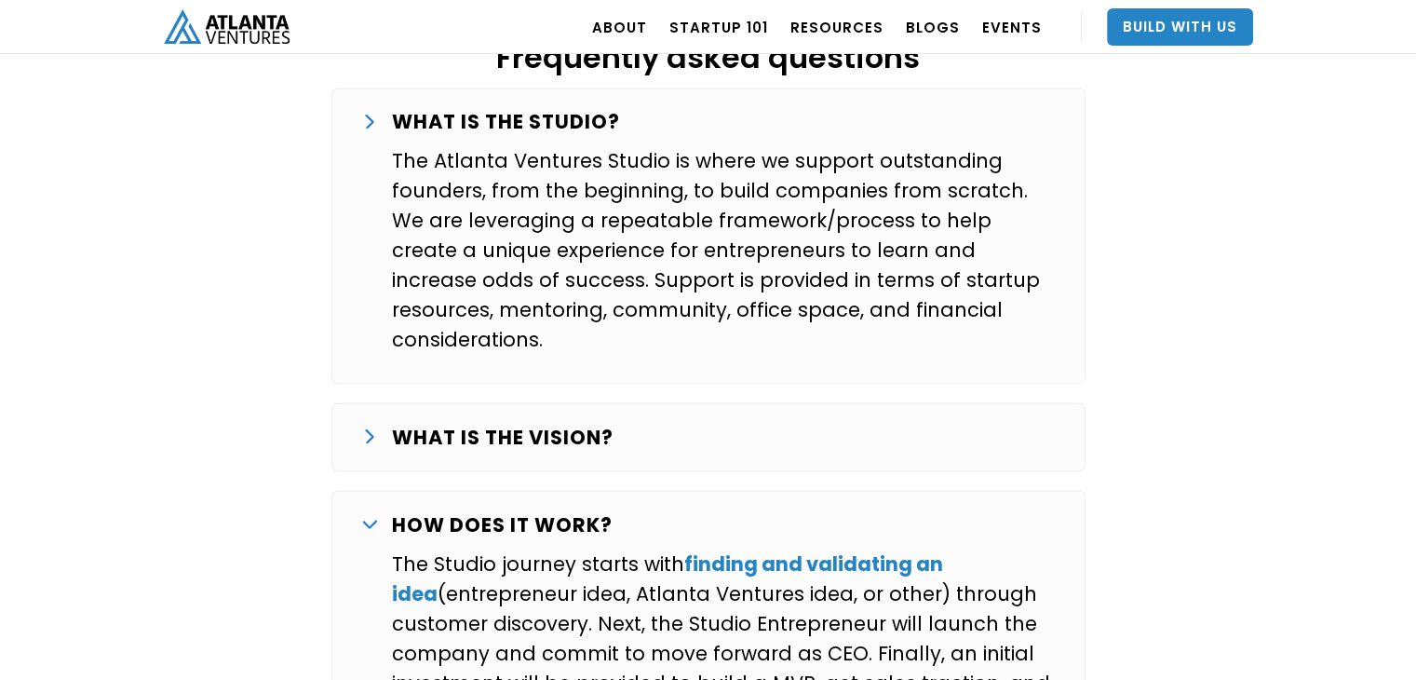
click at [666, 422] on div "WHAT IS THE VISION?" at bounding box center [708, 437] width 693 height 30
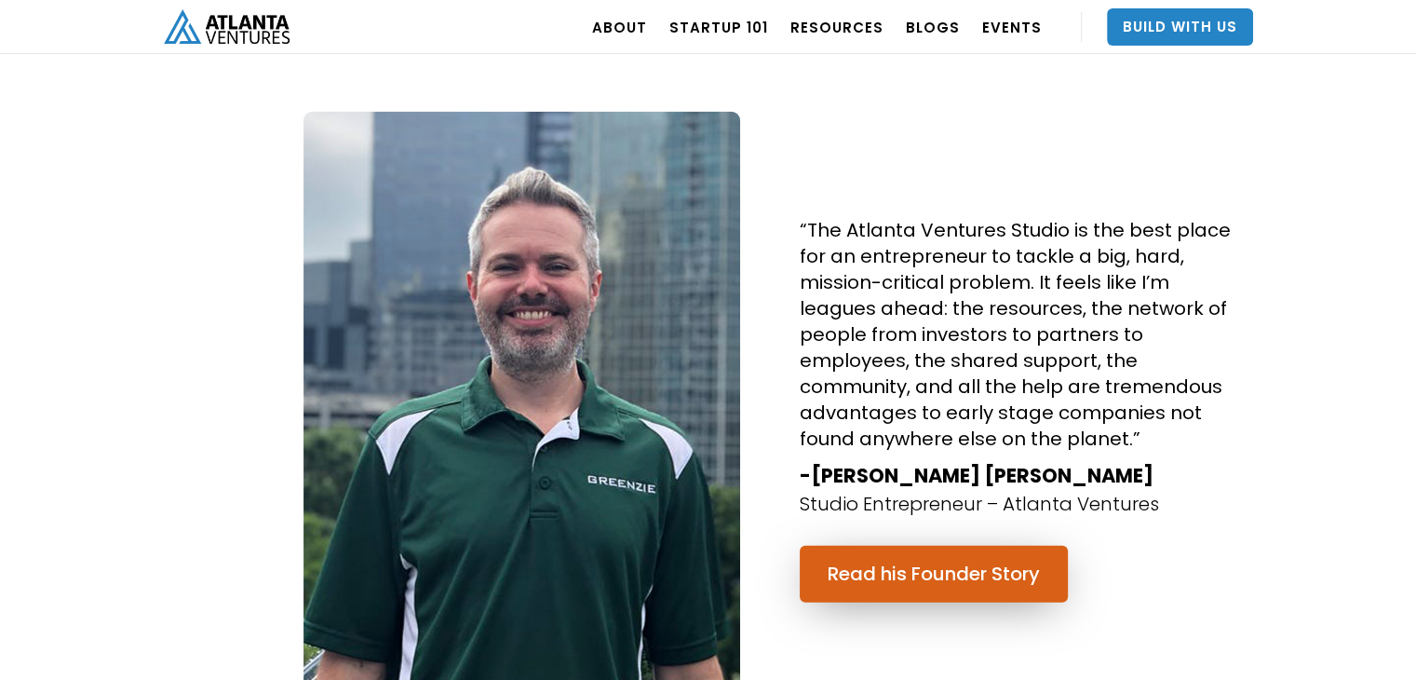
scroll to position [4562, 0]
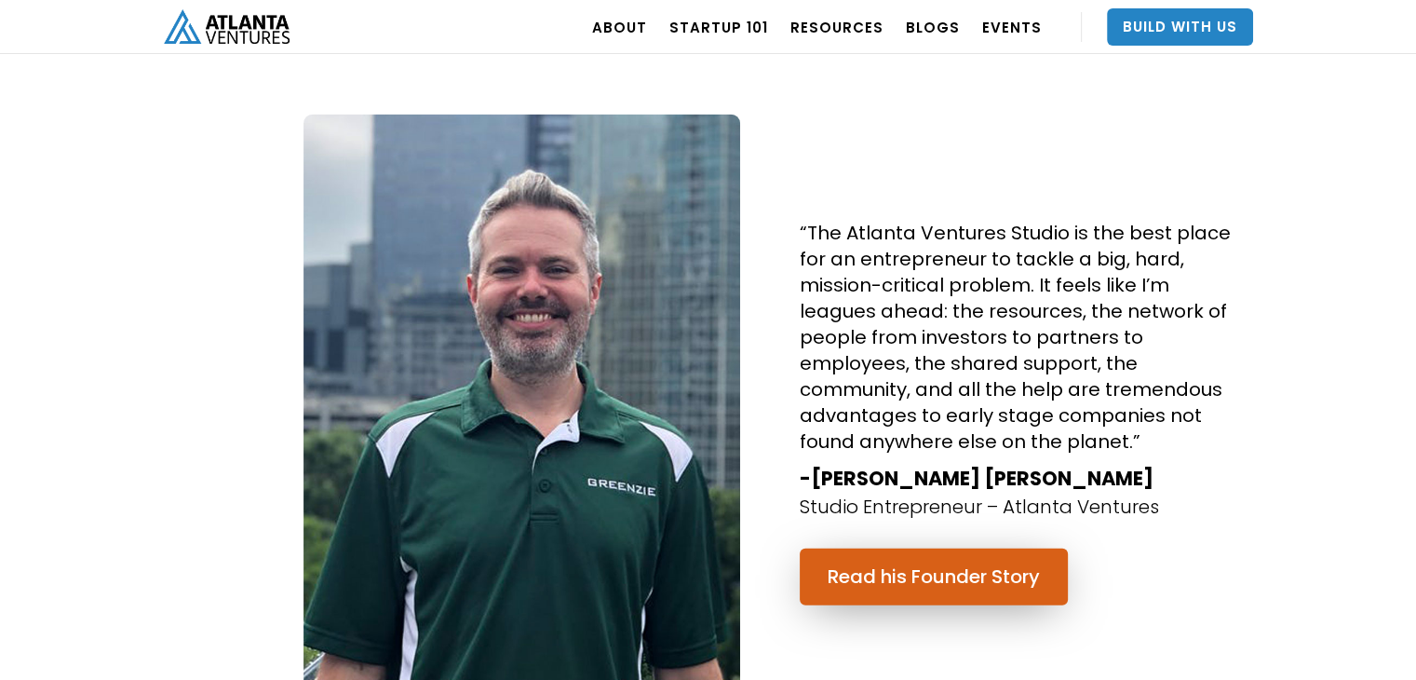
click at [896, 548] on link "Read his Founder Story" at bounding box center [934, 576] width 268 height 57
